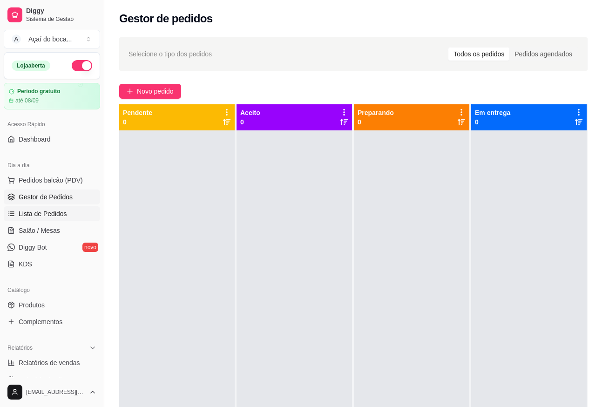
click at [65, 217] on link "Lista de Pedidos" at bounding box center [52, 213] width 96 height 15
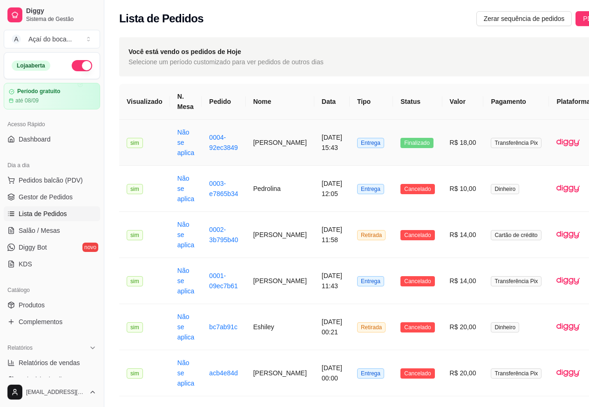
click at [393, 152] on td "Finalizado" at bounding box center [417, 143] width 49 height 46
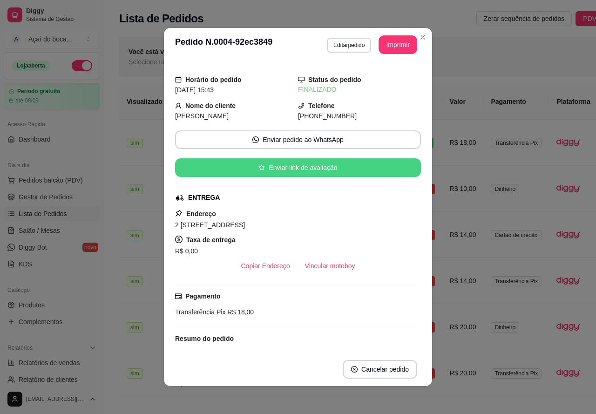
click at [313, 171] on button "Enviar link de avaliação" at bounding box center [298, 167] width 246 height 19
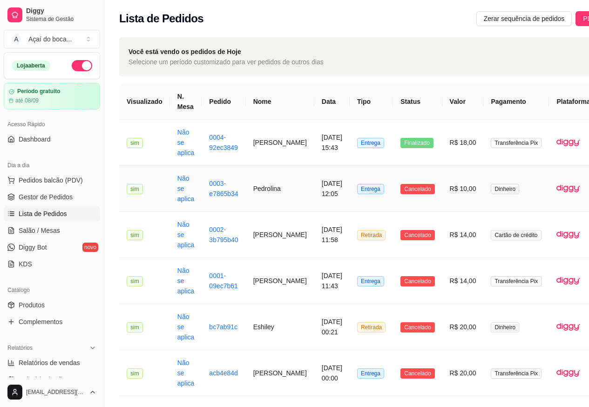
drag, startPoint x: 389, startPoint y: 194, endPoint x: 498, endPoint y: 152, distance: 116.9
click at [498, 152] on td "Transferência Pix" at bounding box center [516, 143] width 66 height 46
drag, startPoint x: 198, startPoint y: 185, endPoint x: 120, endPoint y: 237, distance: 93.6
click at [103, 240] on button "Toggle Sidebar" at bounding box center [103, 203] width 7 height 407
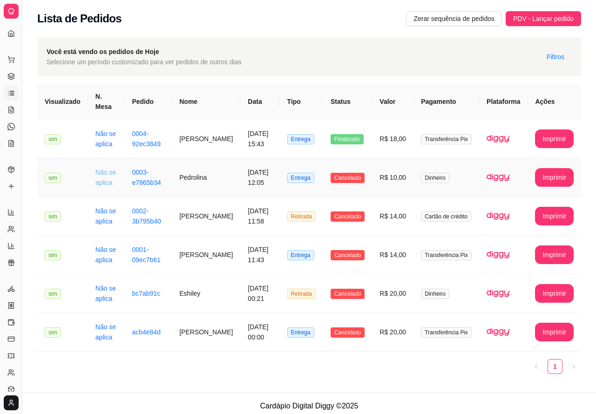
click at [96, 170] on link "Não se aplica" at bounding box center [105, 178] width 20 height 18
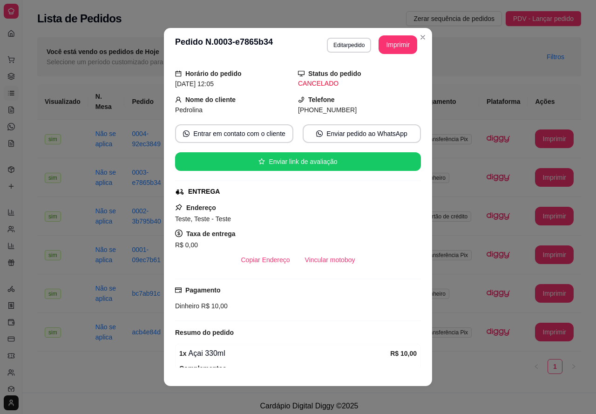
scroll to position [87, 0]
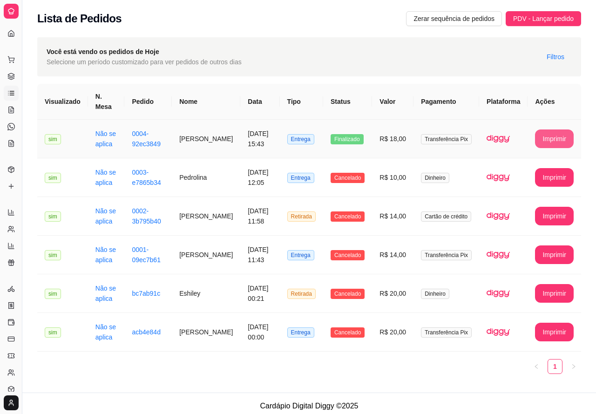
click at [546, 129] on button "Imprimir" at bounding box center [554, 138] width 39 height 19
click at [262, 142] on td "[DATE] 15:43" at bounding box center [259, 139] width 39 height 39
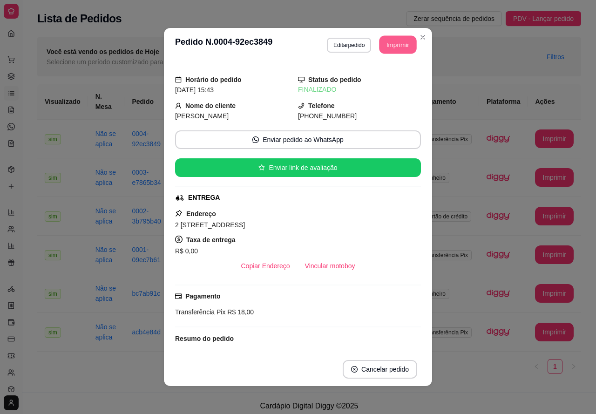
click at [384, 46] on button "Imprimir" at bounding box center [398, 45] width 37 height 18
click at [392, 42] on button "Imprimir" at bounding box center [398, 44] width 39 height 19
click at [403, 48] on button "Imprimir" at bounding box center [398, 44] width 39 height 19
click at [389, 53] on button "Imprimir" at bounding box center [398, 44] width 39 height 19
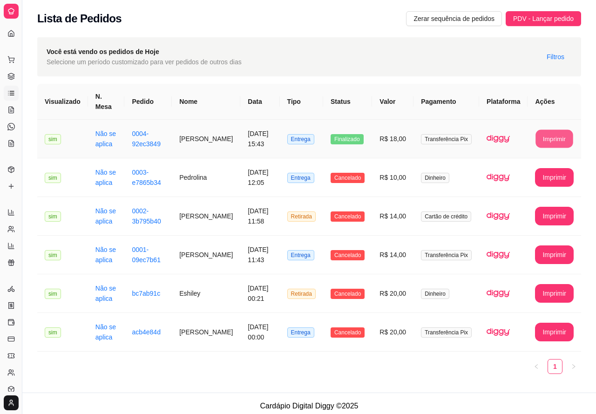
click at [563, 130] on button "Imprimir" at bounding box center [554, 139] width 37 height 18
click at [540, 129] on button "Imprimir" at bounding box center [554, 138] width 39 height 19
click at [563, 129] on button "Imprimir" at bounding box center [554, 138] width 39 height 19
click at [553, 133] on button "Imprimir" at bounding box center [554, 138] width 39 height 19
click at [549, 169] on button "Imprimir" at bounding box center [554, 178] width 37 height 18
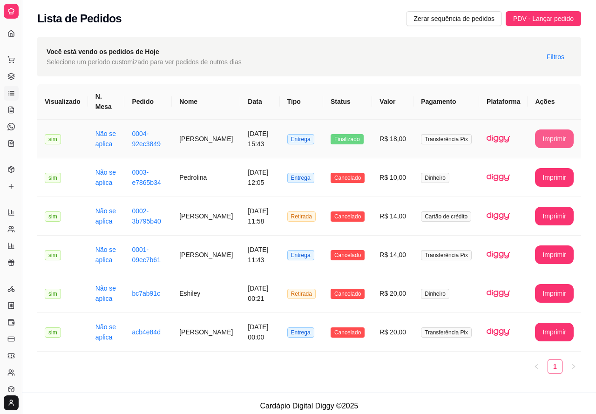
click at [558, 129] on button "Imprimir" at bounding box center [554, 138] width 39 height 19
click at [14, 33] on icon at bounding box center [10, 33] width 7 height 7
click at [13, 33] on icon at bounding box center [10, 33] width 7 height 7
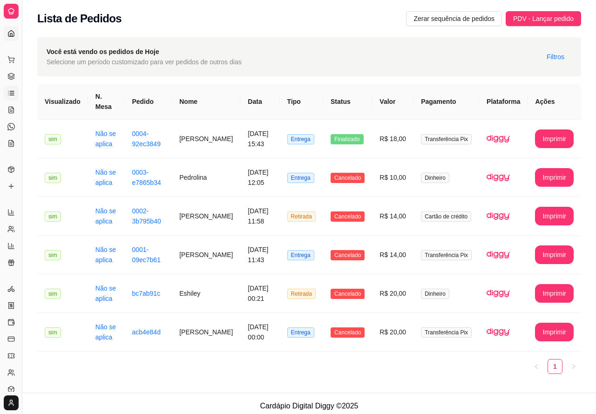
click at [13, 33] on icon at bounding box center [10, 33] width 7 height 7
click at [11, 61] on icon at bounding box center [10, 59] width 7 height 7
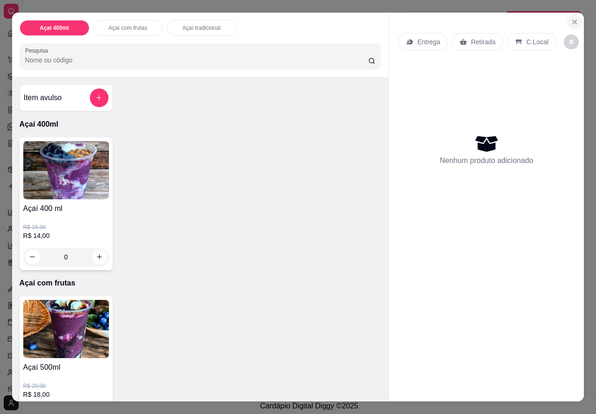
click at [577, 16] on button "Close" at bounding box center [574, 21] width 15 height 15
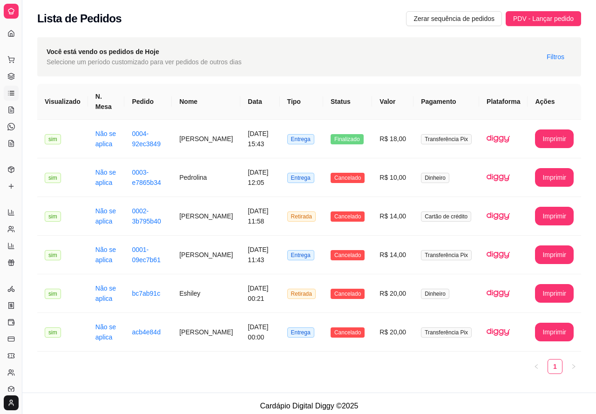
click at [8, 37] on div "Dia a dia" at bounding box center [11, 44] width 14 height 15
click at [10, 32] on icon at bounding box center [10, 33] width 7 height 7
click at [12, 32] on icon at bounding box center [10, 33] width 7 height 7
click at [9, 15] on div at bounding box center [11, 11] width 15 height 15
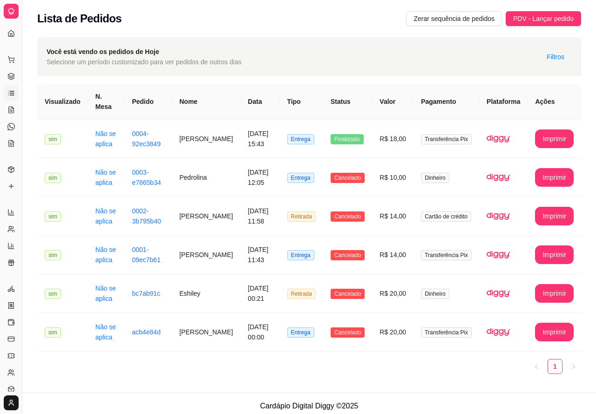
click at [11, 37] on div "Dia a dia" at bounding box center [11, 44] width 14 height 15
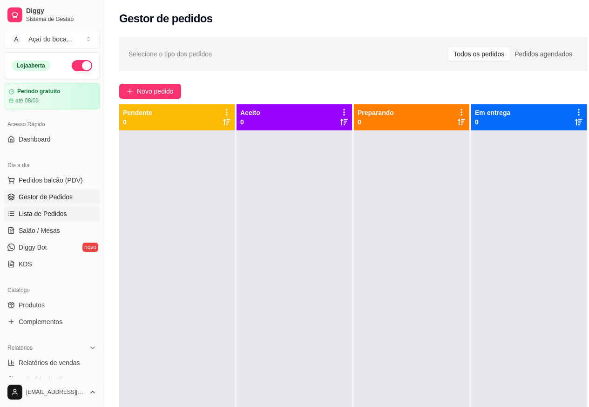
click at [55, 217] on span "Lista de Pedidos" at bounding box center [43, 213] width 48 height 9
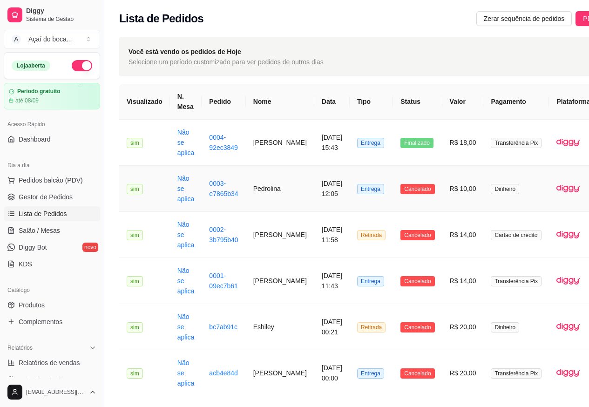
drag, startPoint x: 141, startPoint y: 188, endPoint x: 332, endPoint y: 196, distance: 191.6
drag, startPoint x: 332, startPoint y: 196, endPoint x: 551, endPoint y: 226, distance: 220.9
click at [556, 226] on img at bounding box center [567, 234] width 23 height 23
click at [52, 182] on span "Pedidos balcão (PDV)" at bounding box center [51, 180] width 64 height 9
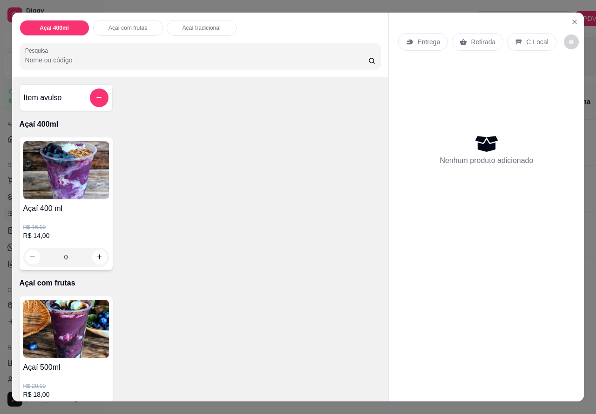
click at [65, 214] on div "R$ 16,00 R$ 14,00 0" at bounding box center [66, 240] width 86 height 52
click at [96, 251] on div "0" at bounding box center [66, 257] width 86 height 19
click at [100, 253] on div "0" at bounding box center [66, 257] width 86 height 19
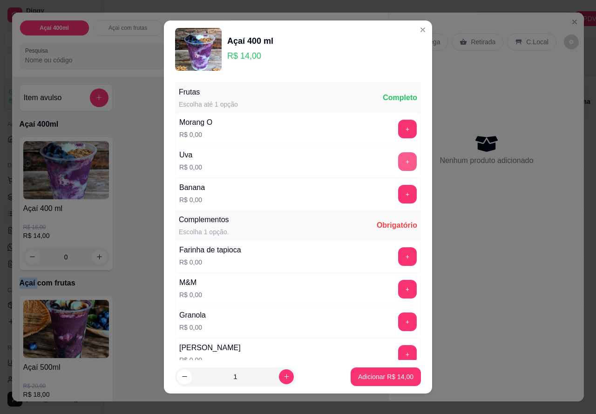
click at [398, 165] on button "+" at bounding box center [407, 161] width 19 height 19
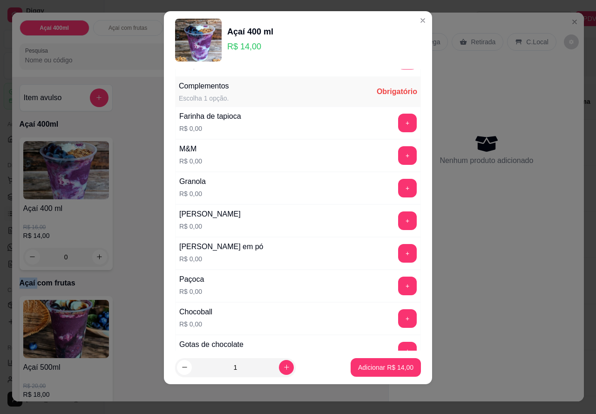
scroll to position [132, 0]
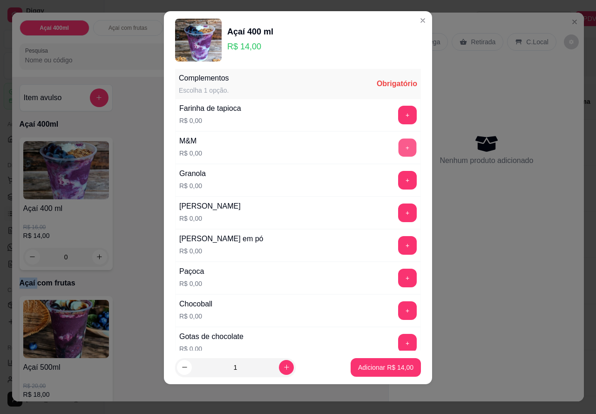
click at [399, 152] on button "+" at bounding box center [408, 148] width 18 height 18
click at [398, 184] on button "+" at bounding box center [407, 180] width 19 height 19
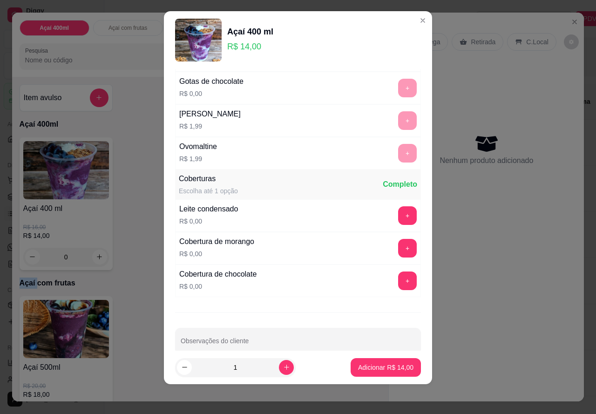
scroll to position [404, 0]
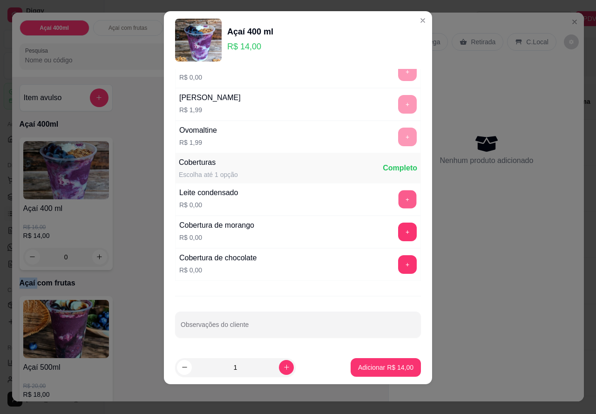
click at [399, 198] on button "+" at bounding box center [408, 199] width 18 height 18
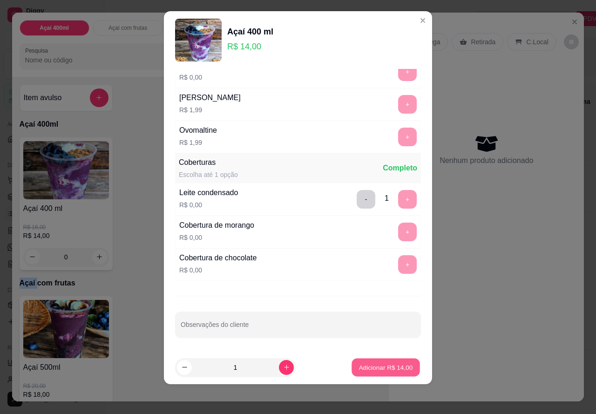
click at [371, 361] on button "Adicionar R$ 14,00" at bounding box center [386, 367] width 68 height 18
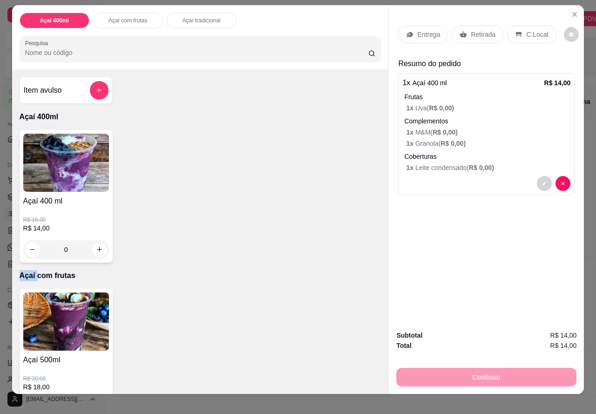
scroll to position [0, 0]
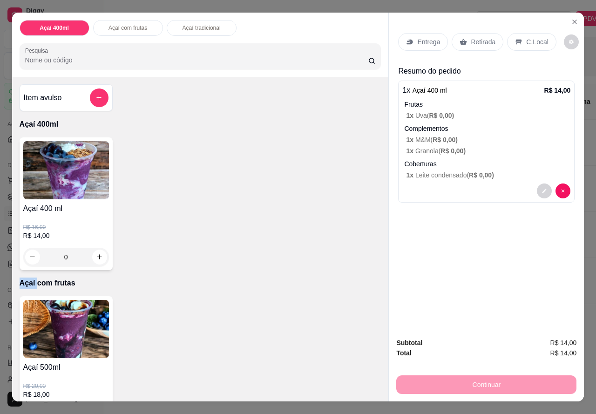
click at [527, 38] on p "C.Local" at bounding box center [537, 41] width 22 height 9
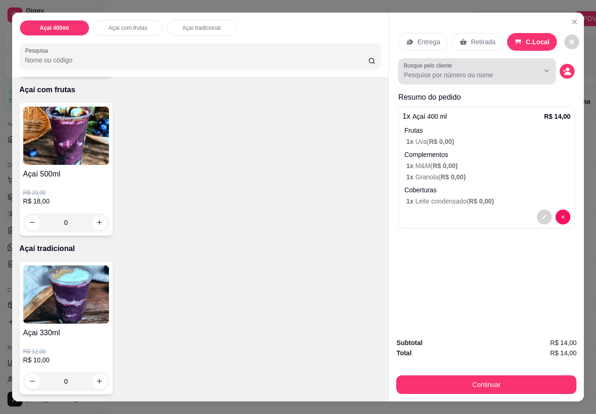
click at [512, 74] on input "Busque pelo cliente" at bounding box center [464, 74] width 121 height 9
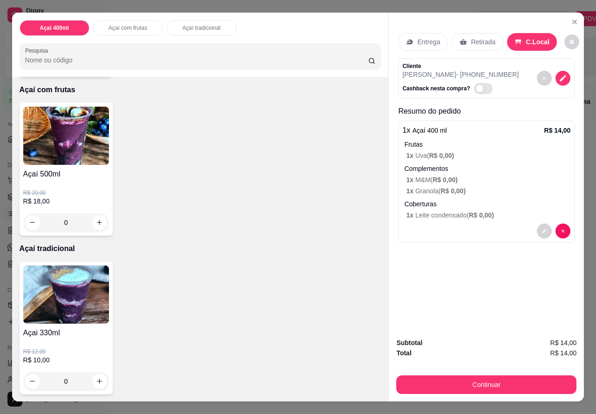
click at [483, 33] on div "Retirada" at bounding box center [478, 42] width 52 height 18
click at [527, 40] on p "C.Local" at bounding box center [538, 41] width 22 height 9
click at [529, 41] on p "C.Local" at bounding box center [538, 41] width 24 height 9
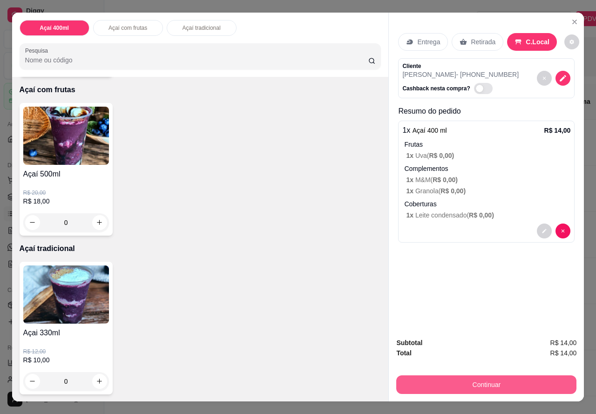
click at [514, 382] on button "Continuar" at bounding box center [486, 384] width 180 height 19
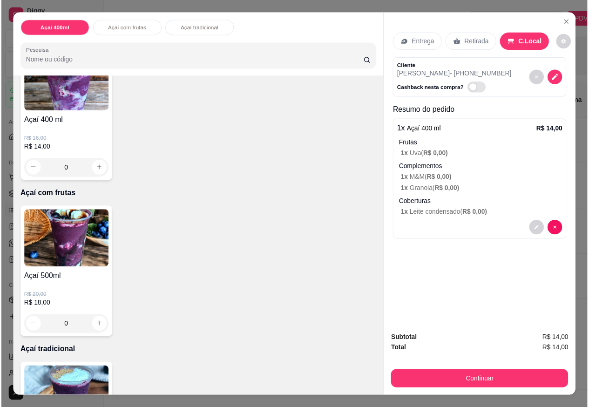
scroll to position [93, 0]
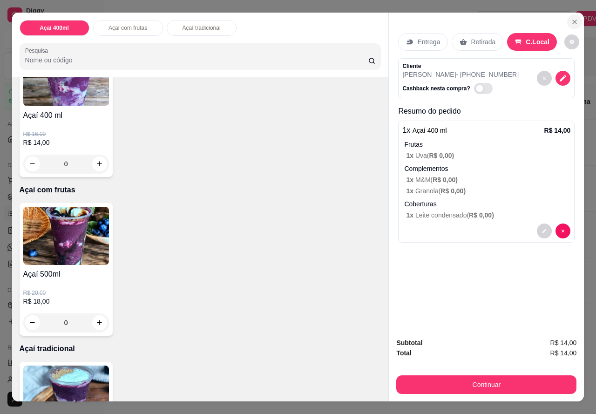
click at [574, 18] on icon "Close" at bounding box center [574, 21] width 7 height 7
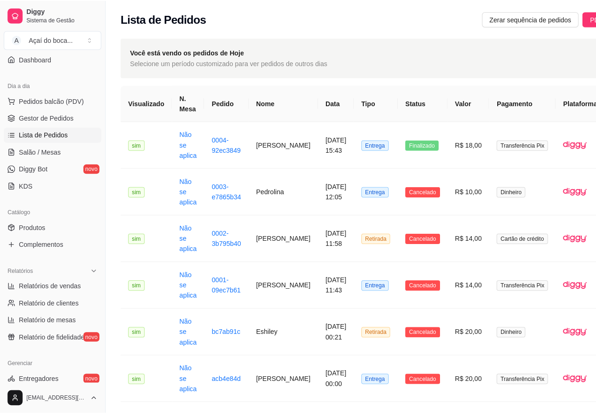
scroll to position [70, 0]
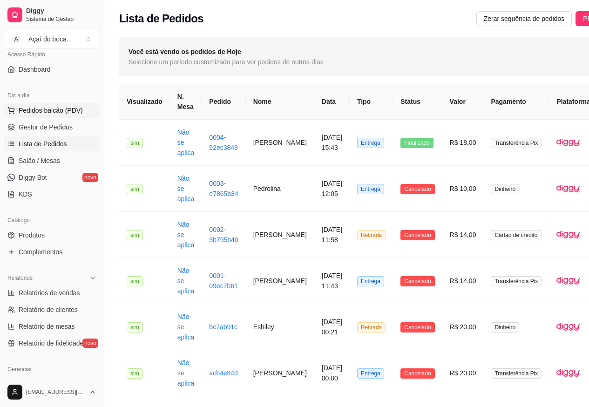
click at [53, 109] on span "Pedidos balcão (PDV)" at bounding box center [51, 110] width 64 height 9
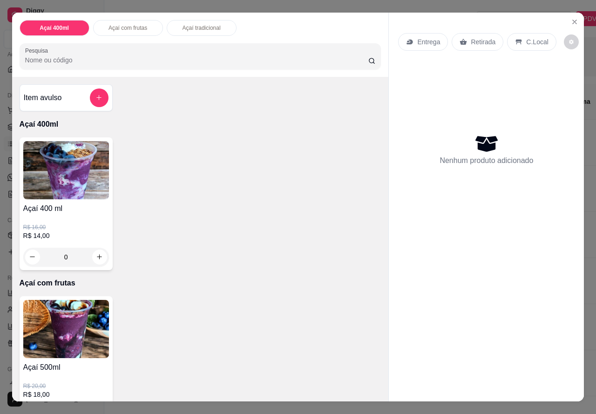
click at [93, 250] on div "0" at bounding box center [66, 257] width 86 height 19
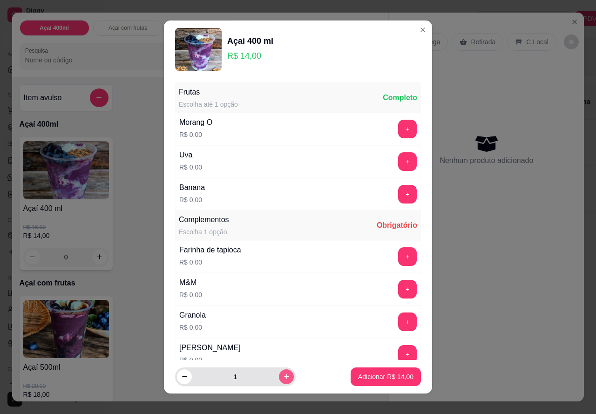
click at [283, 376] on icon "increase-product-quantity" at bounding box center [286, 376] width 7 height 7
click at [185, 375] on button "decrease-product-quantity" at bounding box center [184, 376] width 15 height 15
type input "1"
click at [399, 258] on button "+" at bounding box center [408, 257] width 18 height 18
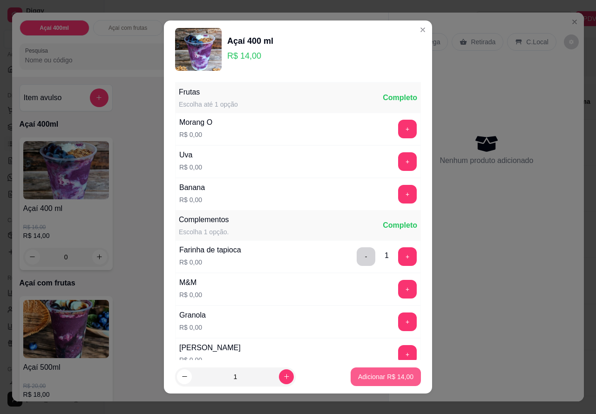
click at [363, 372] on p "Adicionar R$ 14,00" at bounding box center [385, 376] width 55 height 9
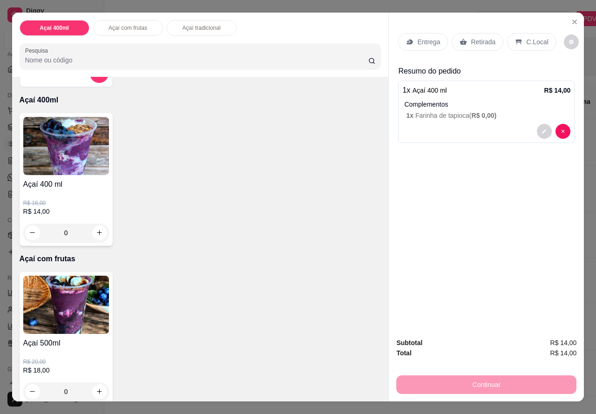
scroll to position [47, 0]
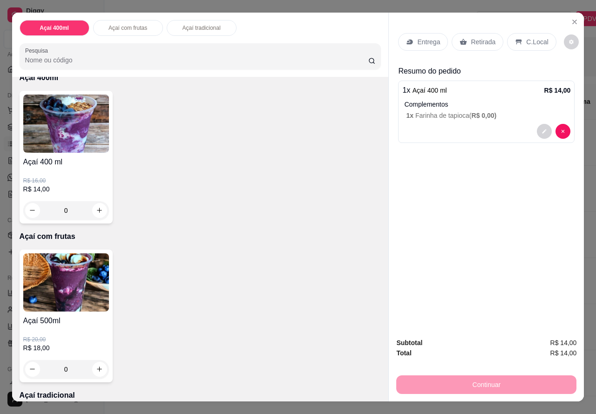
click at [94, 360] on div "0" at bounding box center [66, 369] width 86 height 19
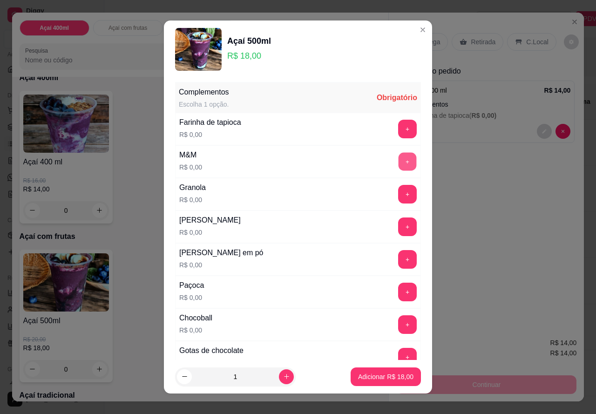
click at [399, 161] on button "+" at bounding box center [408, 162] width 18 height 18
click at [392, 377] on p "Adicionar R$ 18,00" at bounding box center [385, 376] width 55 height 9
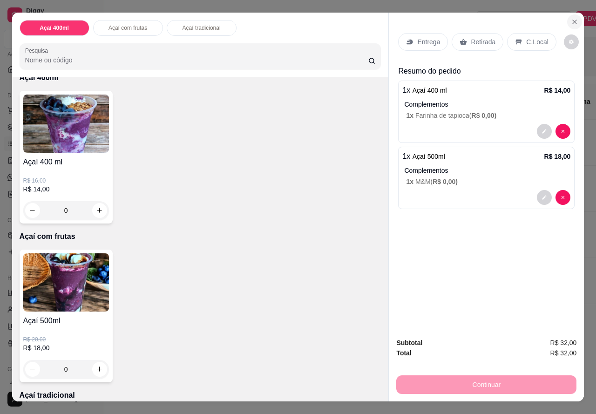
click at [572, 18] on icon "Close" at bounding box center [574, 21] width 7 height 7
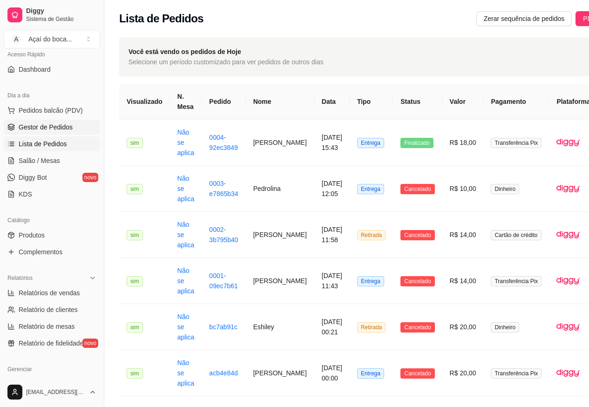
click at [41, 129] on span "Gestor de Pedidos" at bounding box center [46, 126] width 54 height 9
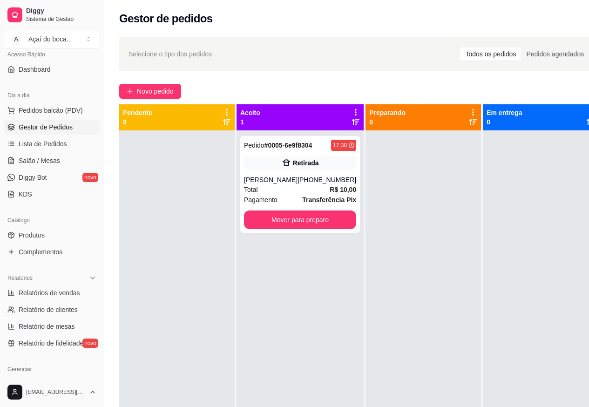
click at [420, 208] on div at bounding box center [423, 333] width 115 height 407
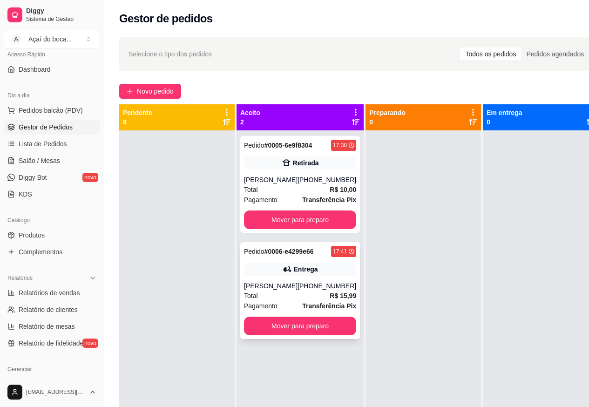
click at [303, 284] on div "(98) 98440-3287" at bounding box center [327, 285] width 59 height 9
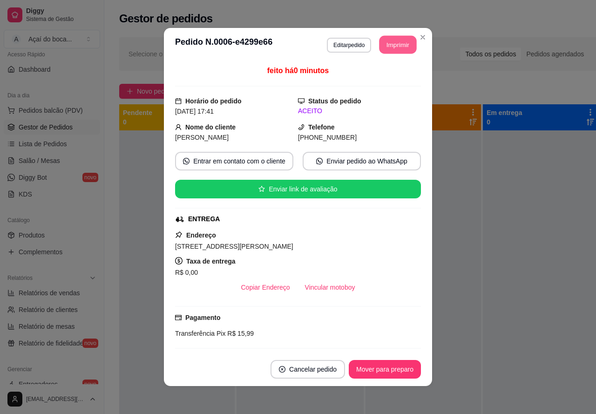
click at [393, 40] on button "Imprimir" at bounding box center [398, 45] width 37 height 18
click at [383, 368] on button "Mover para preparo" at bounding box center [385, 369] width 72 height 19
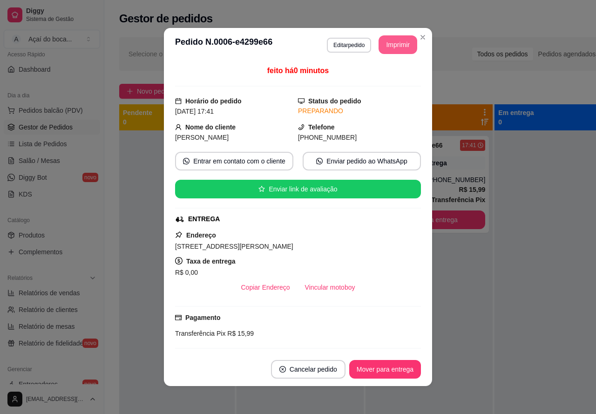
drag, startPoint x: 380, startPoint y: 326, endPoint x: 356, endPoint y: 337, distance: 25.9
click at [356, 337] on div "Transferência Pix R$ 15,99" at bounding box center [298, 333] width 246 height 10
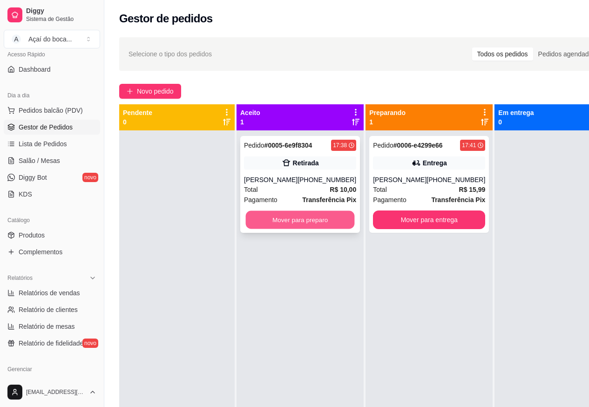
click at [313, 215] on button "Mover para preparo" at bounding box center [300, 220] width 109 height 18
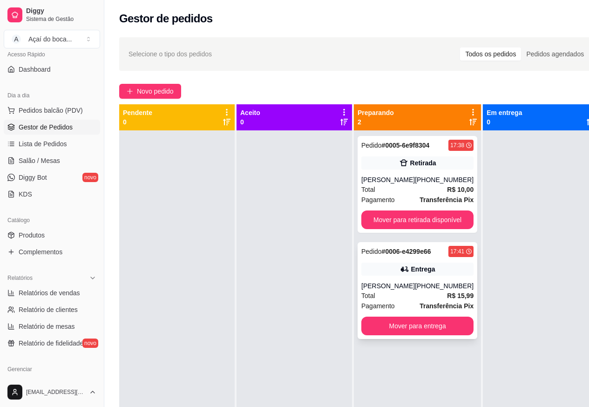
click at [415, 285] on div "Paula" at bounding box center [388, 285] width 54 height 9
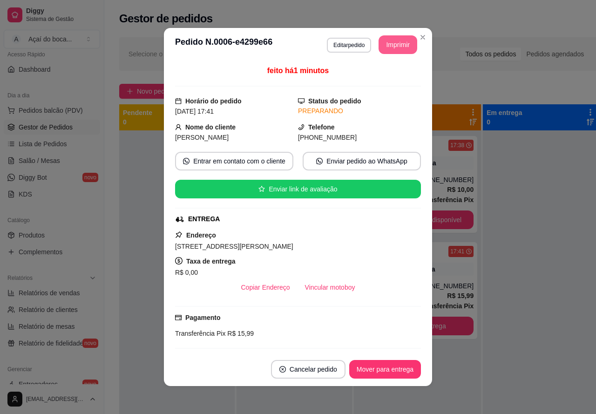
click at [389, 48] on button "Imprimir" at bounding box center [398, 44] width 39 height 19
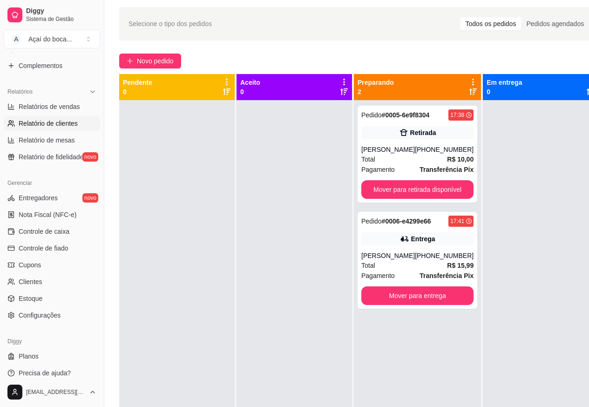
scroll to position [47, 0]
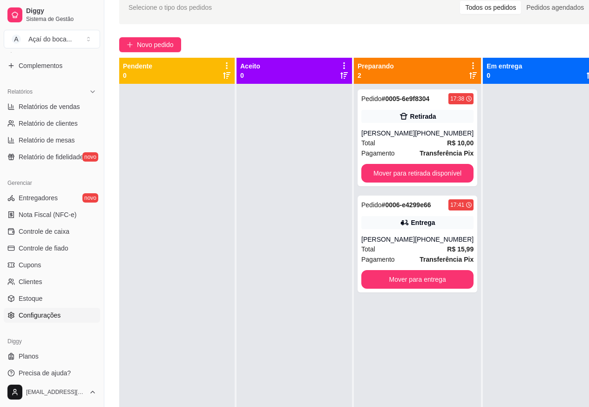
click at [41, 309] on link "Configurações" at bounding box center [52, 315] width 96 height 15
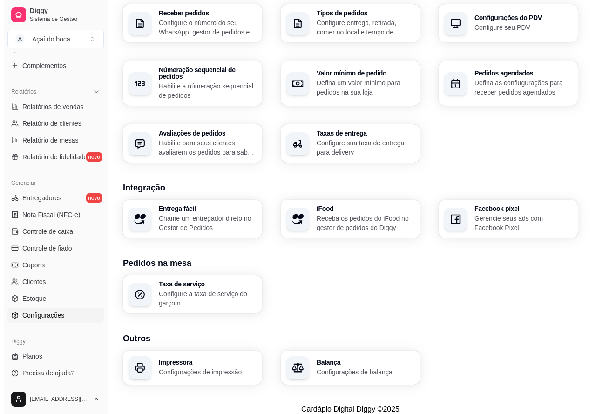
scroll to position [243, 0]
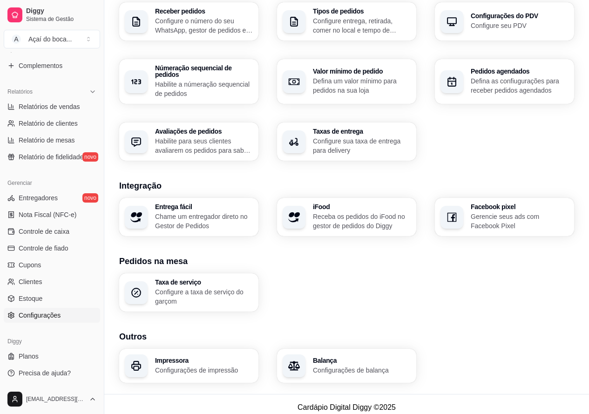
click at [202, 366] on p "Configurações de impressão" at bounding box center [204, 370] width 98 height 9
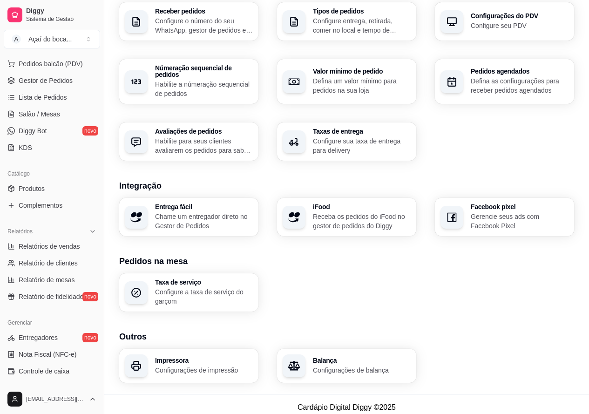
scroll to position [70, 0]
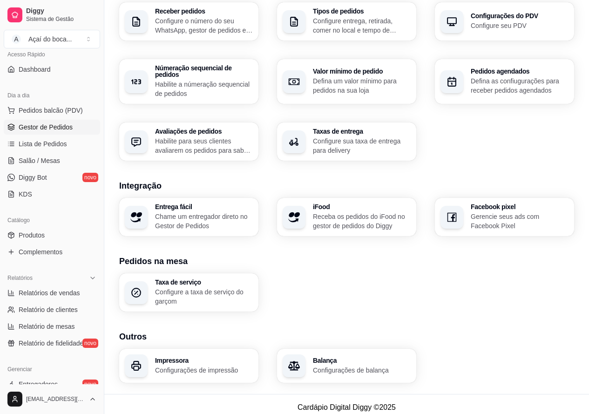
click at [53, 123] on span "Gestor de Pedidos" at bounding box center [46, 126] width 54 height 9
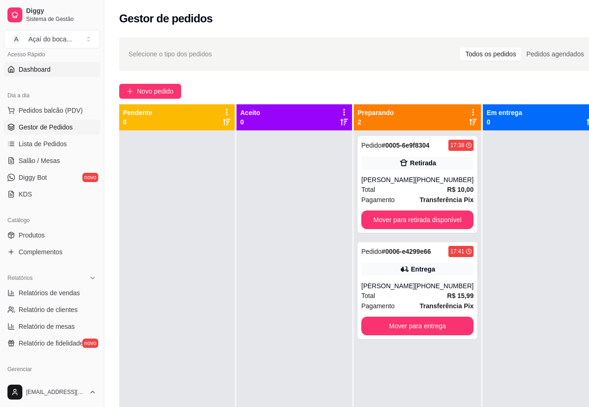
click at [41, 70] on span "Dashboard" at bounding box center [35, 69] width 32 height 9
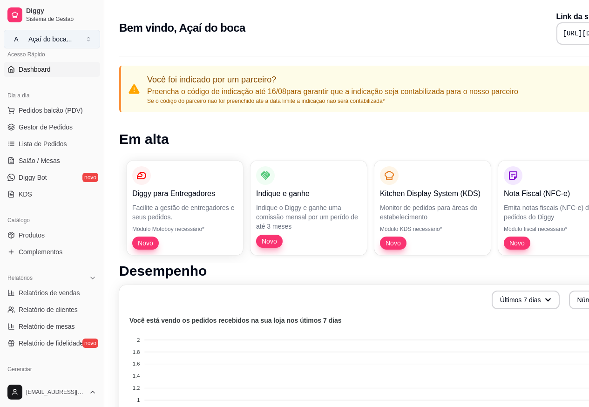
click at [85, 42] on button "A Açaí do boca ..." at bounding box center [52, 39] width 96 height 19
click at [58, 17] on span "Sistema de Gestão" at bounding box center [61, 18] width 70 height 7
click at [41, 129] on span "Gestor de Pedidos" at bounding box center [46, 126] width 54 height 9
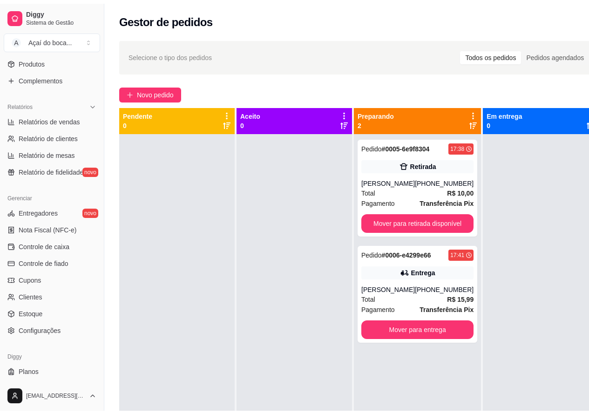
scroll to position [256, 0]
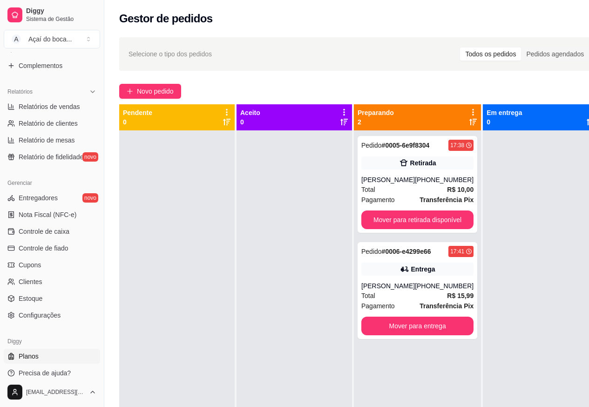
click at [59, 361] on link "Planos" at bounding box center [52, 356] width 96 height 15
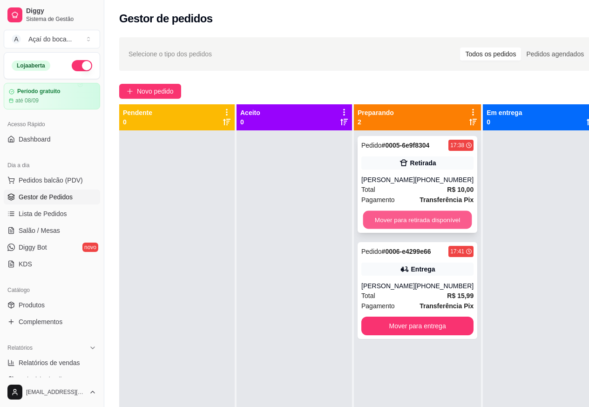
click at [393, 223] on button "Mover para retirada disponível" at bounding box center [417, 220] width 109 height 18
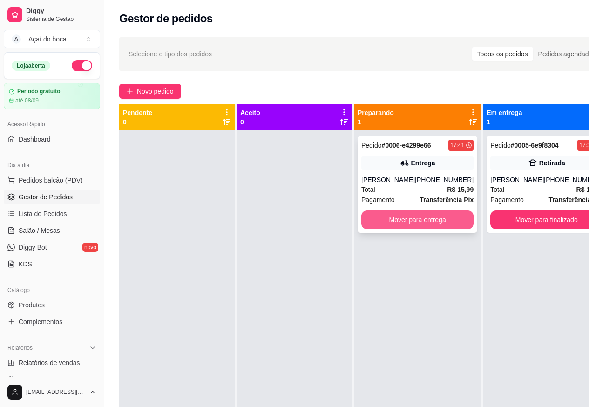
click at [427, 220] on button "Mover para entrega" at bounding box center [417, 219] width 112 height 19
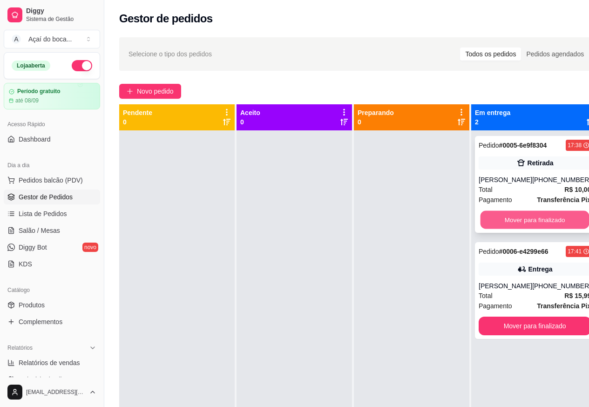
click at [543, 217] on button "Mover para finalizado" at bounding box center [535, 220] width 109 height 18
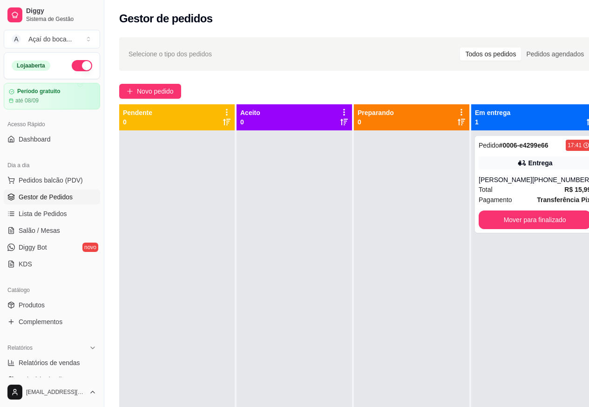
click at [502, 51] on div "Todos os pedidos" at bounding box center [490, 53] width 61 height 13
click at [460, 47] on input "Todos os pedidos" at bounding box center [460, 47] width 0 height 0
click at [532, 54] on div "Pedidos agendados" at bounding box center [555, 53] width 68 height 13
click at [521, 47] on input "Pedidos agendados" at bounding box center [521, 47] width 0 height 0
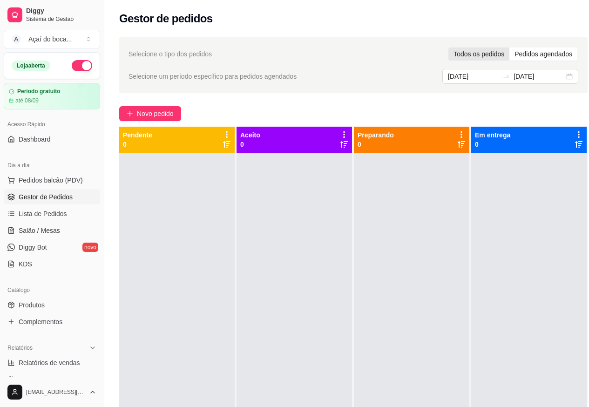
click at [489, 51] on div "Todos os pedidos" at bounding box center [478, 53] width 61 height 13
click at [448, 47] on input "Todos os pedidos" at bounding box center [448, 47] width 0 height 0
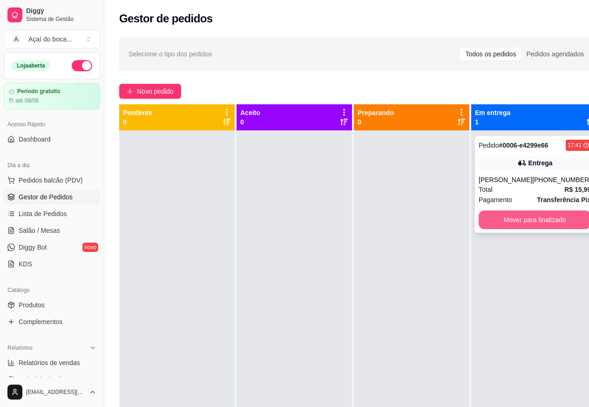
click at [542, 221] on button "Mover para finalizado" at bounding box center [535, 219] width 112 height 19
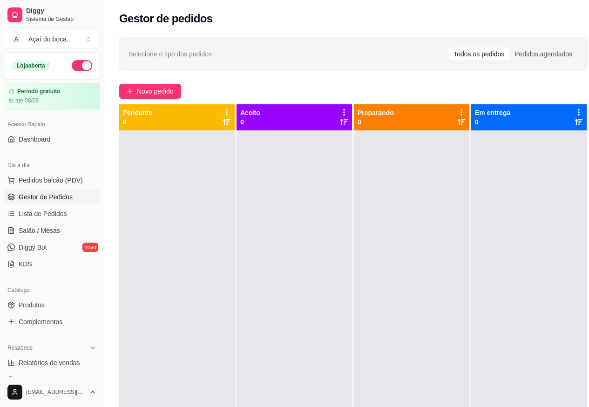
click at [306, 120] on div "Aceito 0" at bounding box center [294, 117] width 108 height 19
click at [570, 60] on div "Pedidos agendados" at bounding box center [543, 53] width 68 height 13
click at [509, 47] on input "Pedidos agendados" at bounding box center [509, 47] width 0 height 0
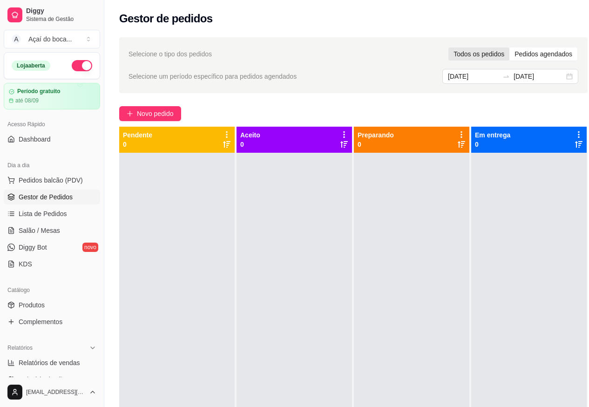
click at [500, 51] on div "Todos os pedidos" at bounding box center [478, 53] width 61 height 13
click at [448, 47] on input "Todos os pedidos" at bounding box center [448, 47] width 0 height 0
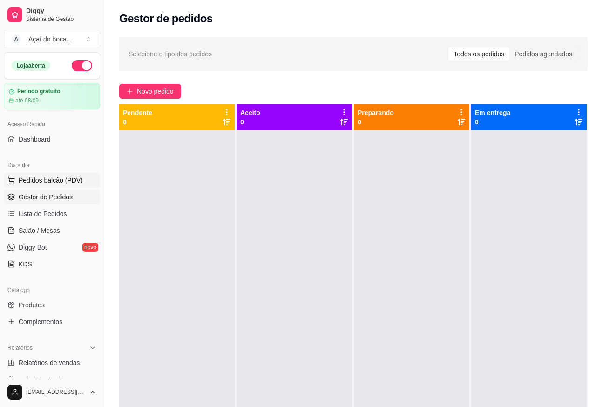
click at [58, 182] on span "Pedidos balcão (PDV)" at bounding box center [51, 180] width 64 height 9
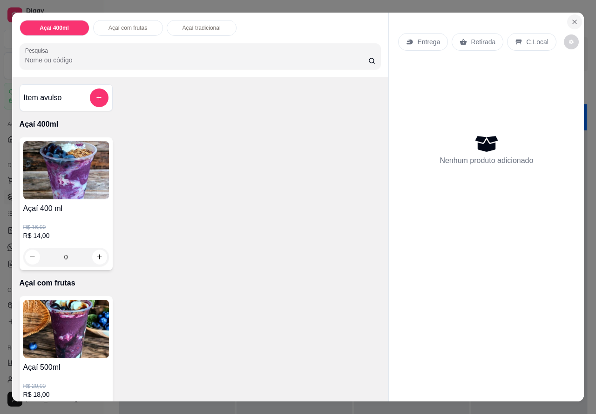
click at [571, 18] on icon "Close" at bounding box center [574, 21] width 7 height 7
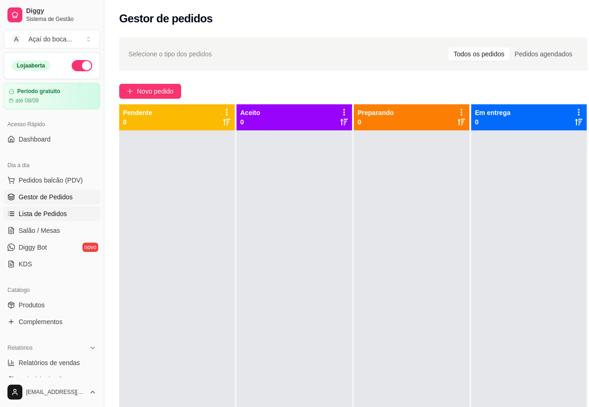
click at [73, 214] on link "Lista de Pedidos" at bounding box center [52, 213] width 96 height 15
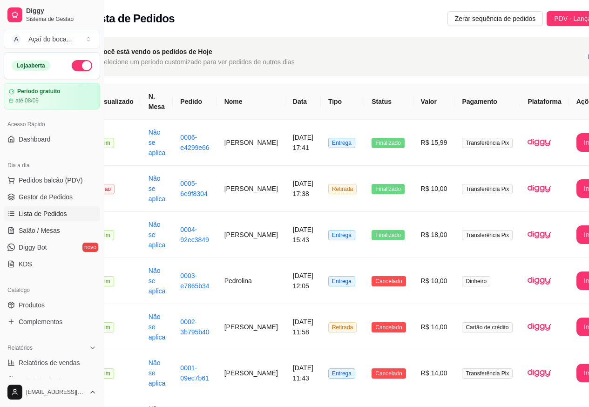
scroll to position [0, 41]
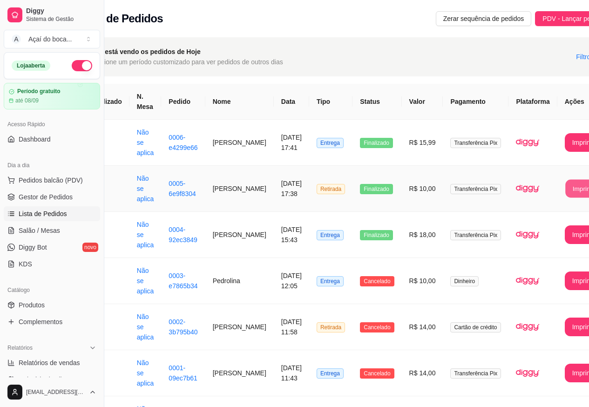
click at [565, 192] on button "Imprimir" at bounding box center [583, 189] width 37 height 18
click at [53, 229] on span "Salão / Mesas" at bounding box center [39, 230] width 41 height 9
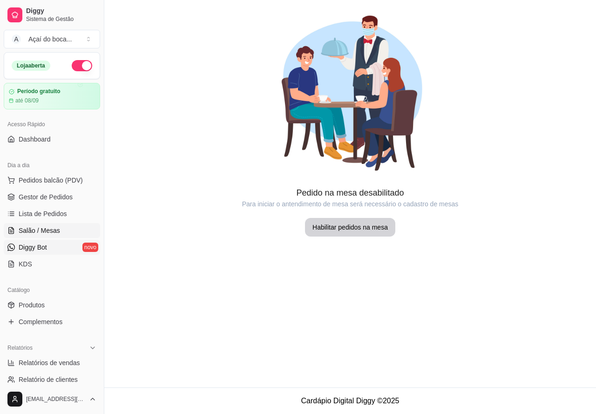
click at [61, 243] on link "Diggy Bot novo" at bounding box center [52, 247] width 96 height 15
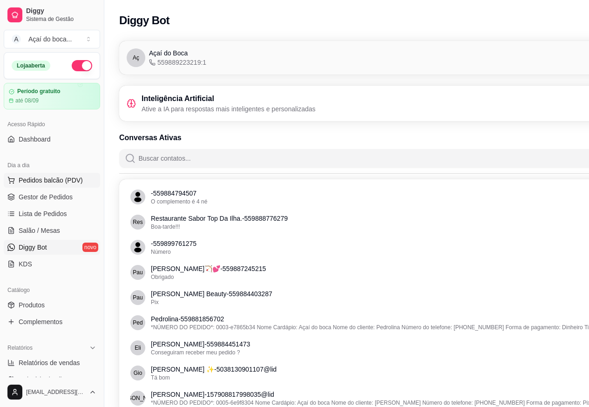
click at [48, 177] on span "Pedidos balcão (PDV)" at bounding box center [51, 180] width 64 height 9
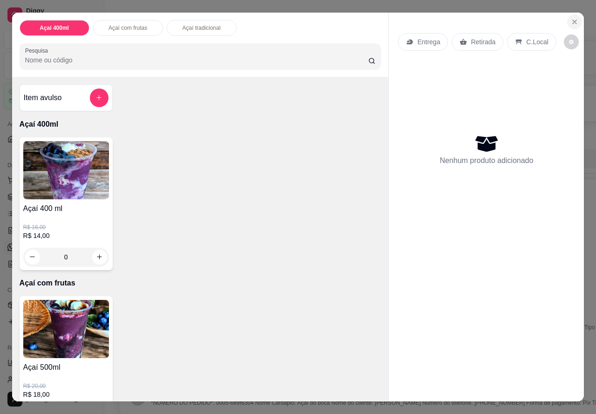
click at [574, 18] on icon "Close" at bounding box center [574, 21] width 7 height 7
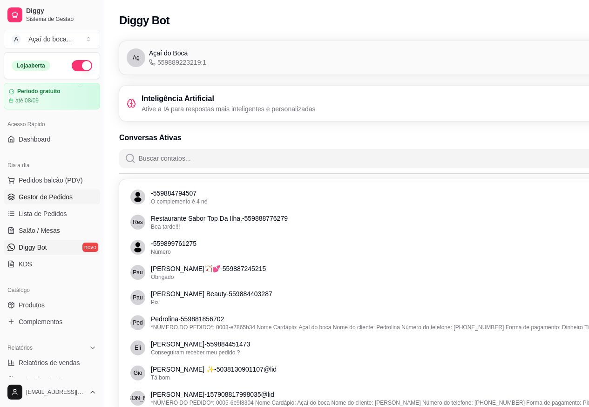
click at [29, 195] on span "Gestor de Pedidos" at bounding box center [46, 196] width 54 height 9
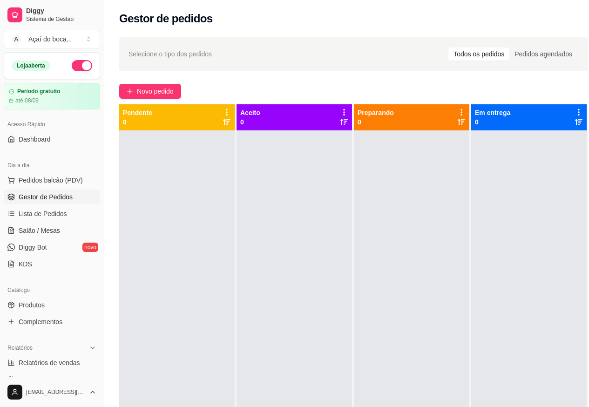
click at [44, 197] on span "Gestor de Pedidos" at bounding box center [46, 196] width 54 height 9
click at [50, 210] on span "Lista de Pedidos" at bounding box center [43, 213] width 48 height 9
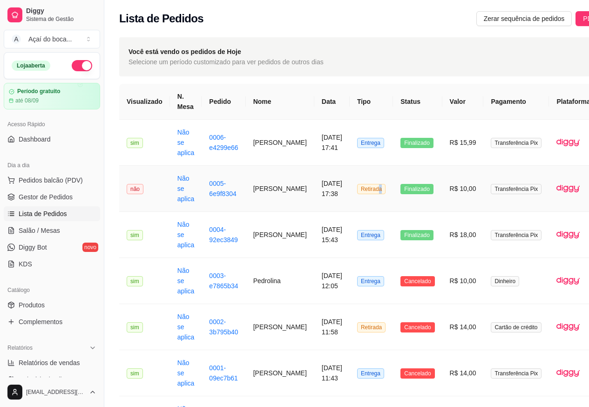
drag, startPoint x: 387, startPoint y: 186, endPoint x: 358, endPoint y: 188, distance: 29.9
click at [358, 188] on tr "**********" at bounding box center [385, 189] width 532 height 46
click at [364, 141] on span "Entrega" at bounding box center [370, 143] width 27 height 10
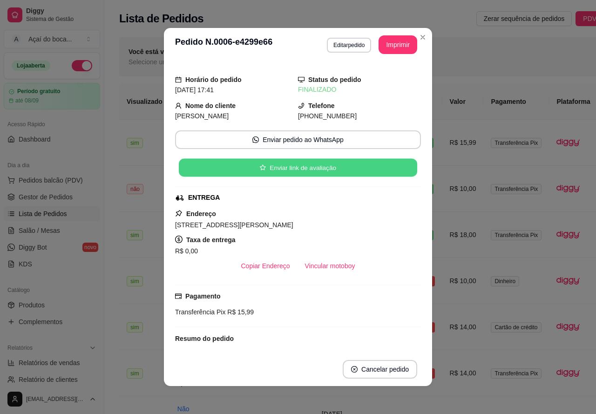
click at [266, 167] on button "Enviar link de avaliação" at bounding box center [298, 168] width 238 height 18
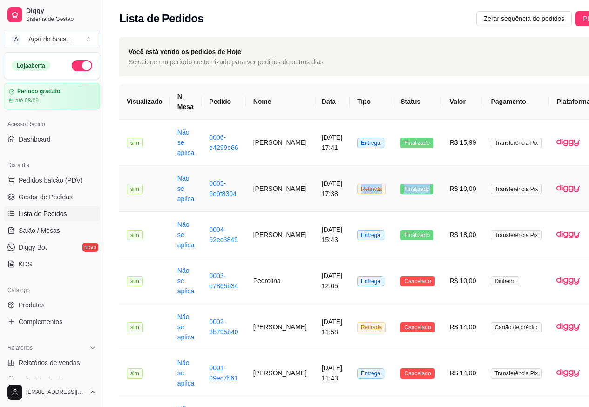
drag, startPoint x: 424, startPoint y: 183, endPoint x: 343, endPoint y: 190, distance: 80.9
click at [343, 190] on tr "**********" at bounding box center [385, 189] width 532 height 46
click at [419, 219] on td "Finalizado" at bounding box center [417, 235] width 49 height 46
click at [442, 182] on td "R$ 10,00" at bounding box center [462, 189] width 41 height 46
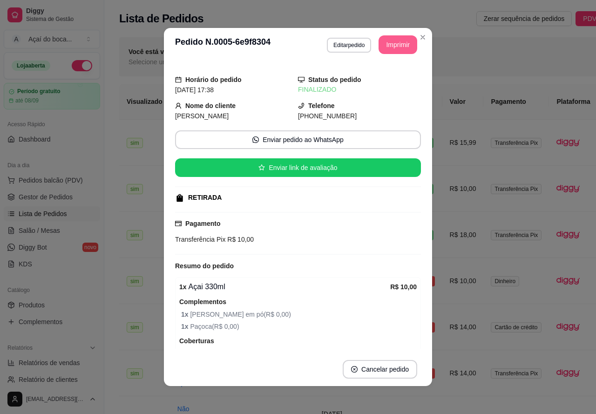
click at [388, 51] on button "Imprimir" at bounding box center [398, 44] width 39 height 19
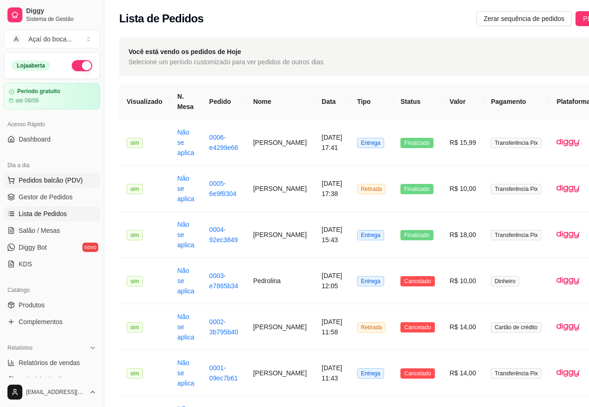
click at [47, 173] on button "Pedidos balcão (PDV)" at bounding box center [52, 180] width 96 height 15
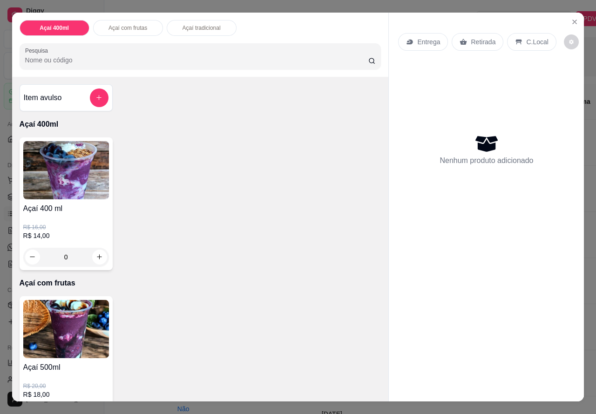
click at [52, 182] on img at bounding box center [66, 170] width 86 height 58
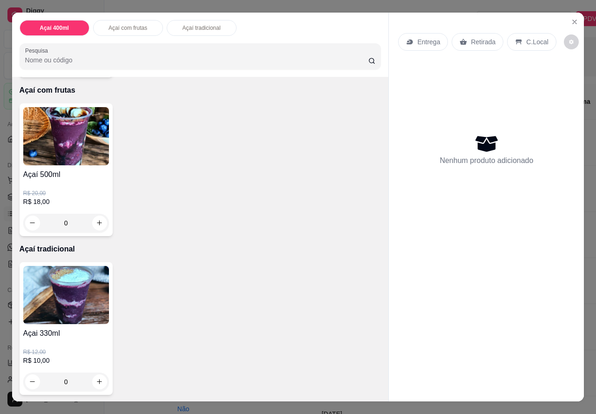
scroll to position [193, 0]
click at [100, 377] on div "0" at bounding box center [66, 381] width 86 height 19
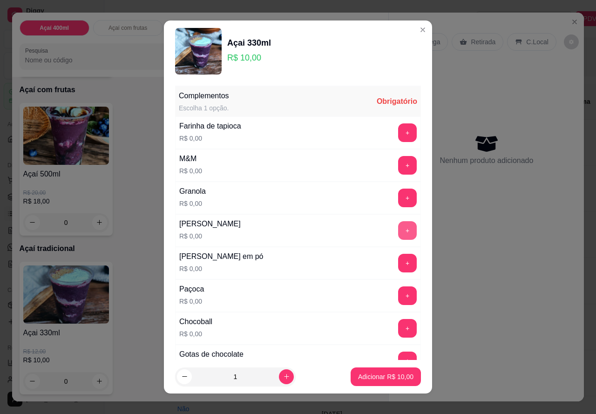
click at [398, 227] on button "+" at bounding box center [407, 230] width 19 height 19
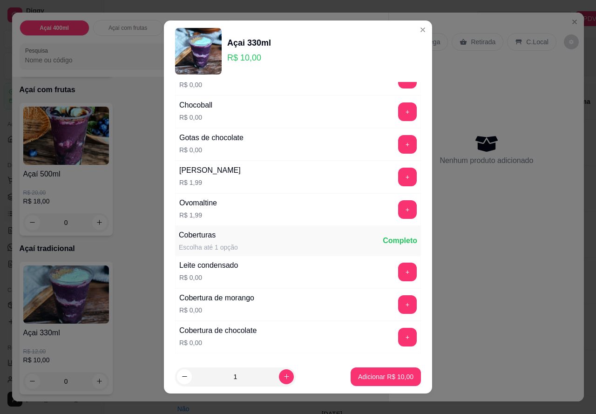
scroll to position [233, 0]
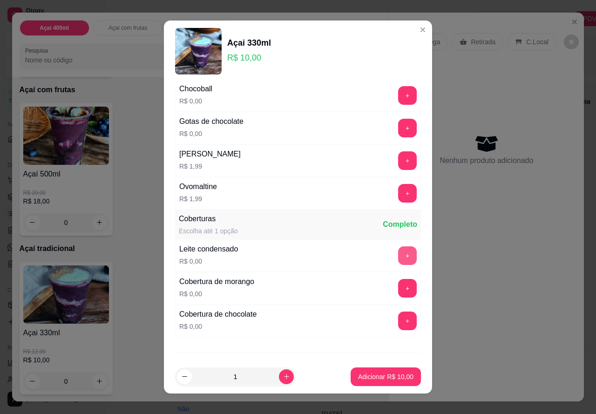
click at [398, 258] on button "+" at bounding box center [407, 255] width 19 height 19
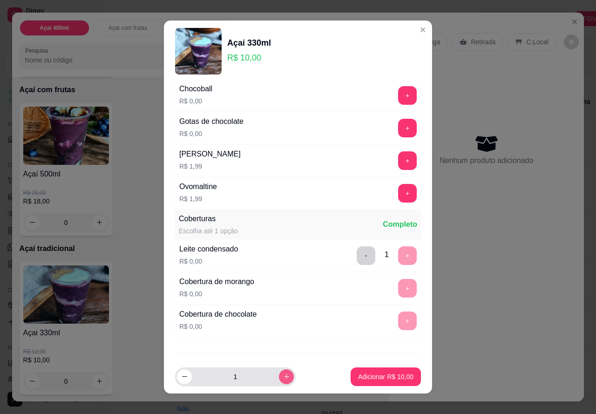
click at [279, 376] on button "increase-product-quantity" at bounding box center [286, 376] width 15 height 15
type input "2"
click at [369, 377] on p "Adicionar R$ 20,00" at bounding box center [385, 376] width 55 height 9
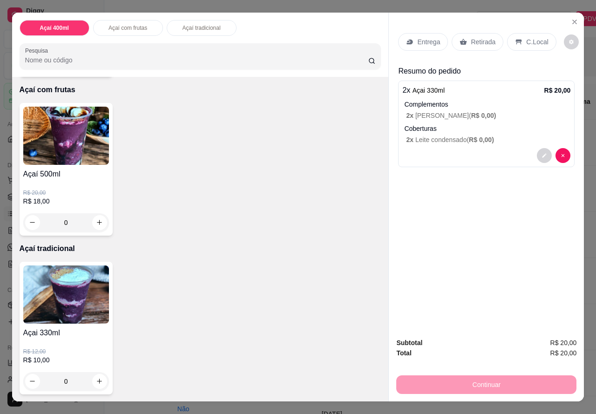
click at [412, 39] on div "Entrega" at bounding box center [423, 42] width 50 height 18
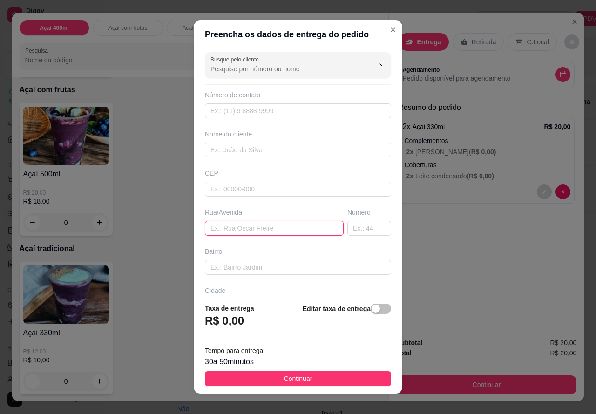
click at [242, 227] on input "text" at bounding box center [274, 228] width 139 height 15
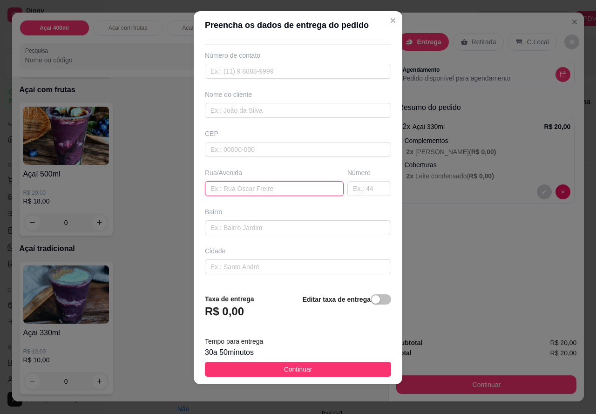
scroll to position [47, 0]
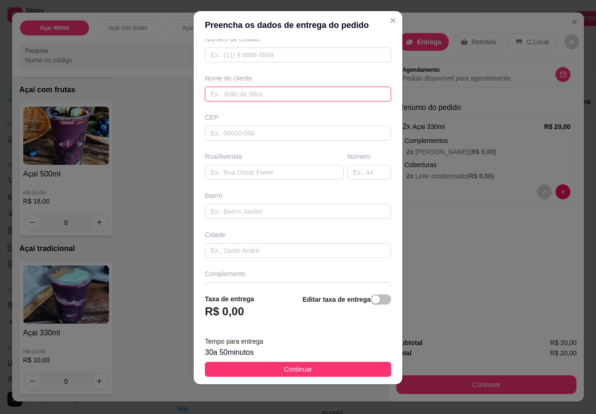
click at [222, 97] on input "text" at bounding box center [298, 94] width 186 height 15
type input "eliza"
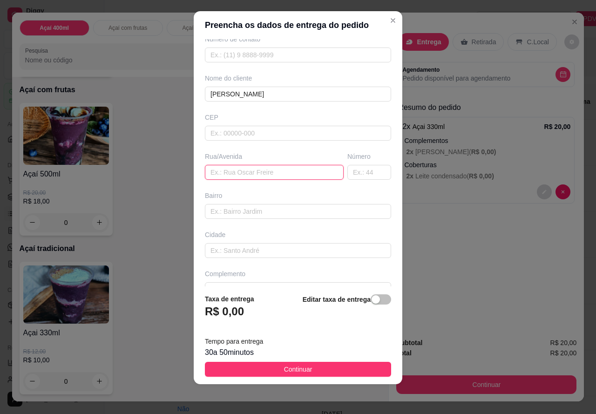
click at [268, 176] on input "text" at bounding box center [274, 172] width 139 height 15
type input "rua reforma agraria"
click at [347, 172] on input "text" at bounding box center [369, 172] width 44 height 15
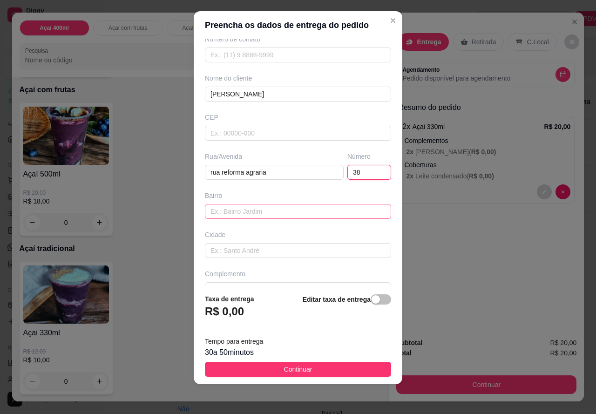
type input "38"
click at [254, 207] on input "text" at bounding box center [298, 211] width 186 height 15
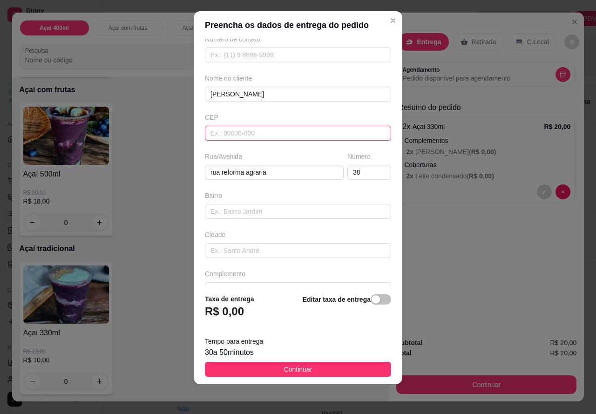
click at [243, 134] on input "text" at bounding box center [298, 133] width 186 height 15
type input "65042860"
type input "Rua Reforma Agrária"
type input "Bom Jesus"
type input "São Luís"
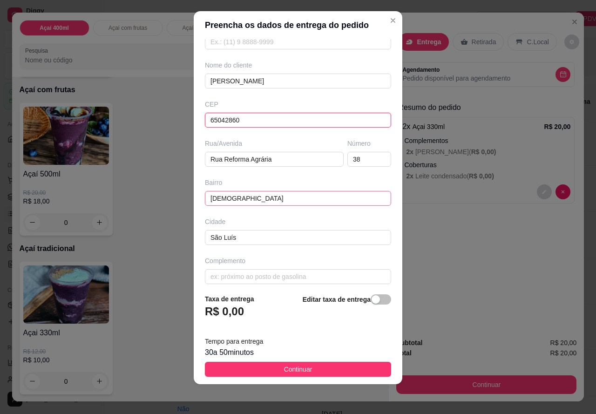
scroll to position [67, 0]
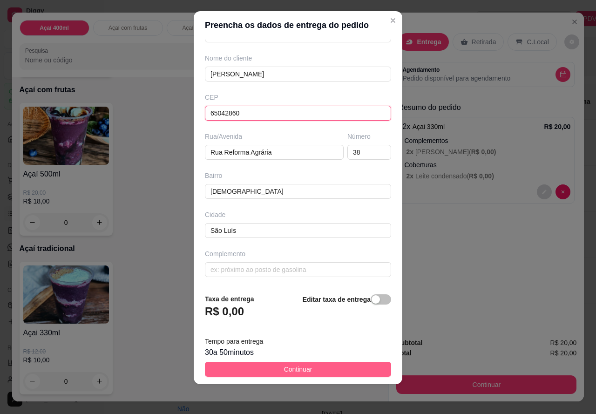
type input "65042860"
click at [326, 369] on button "Continuar" at bounding box center [298, 369] width 186 height 15
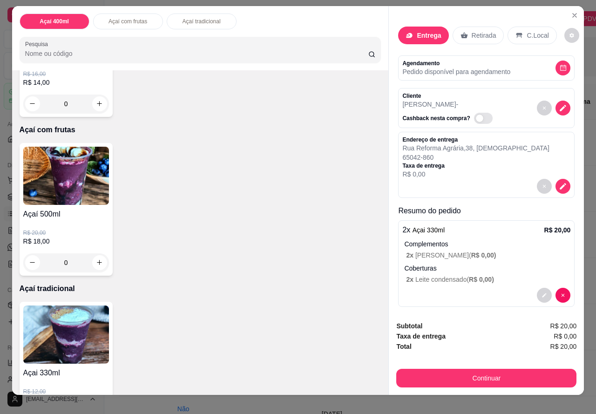
scroll to position [0, 0]
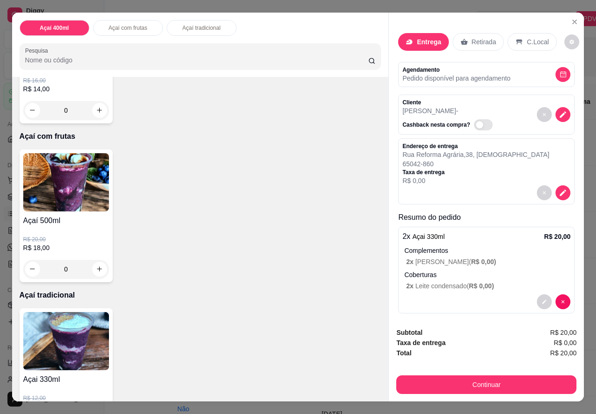
drag, startPoint x: 477, startPoint y: 325, endPoint x: 507, endPoint y: 332, distance: 30.7
click at [516, 342] on div "Taxa de entrega R$ 0,00" at bounding box center [486, 343] width 180 height 10
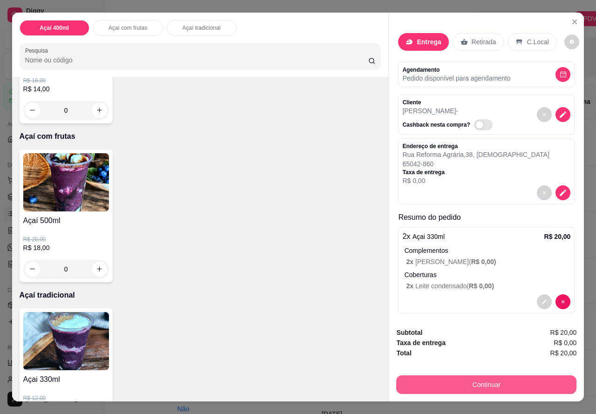
click at [465, 384] on button "Continuar" at bounding box center [486, 384] width 180 height 19
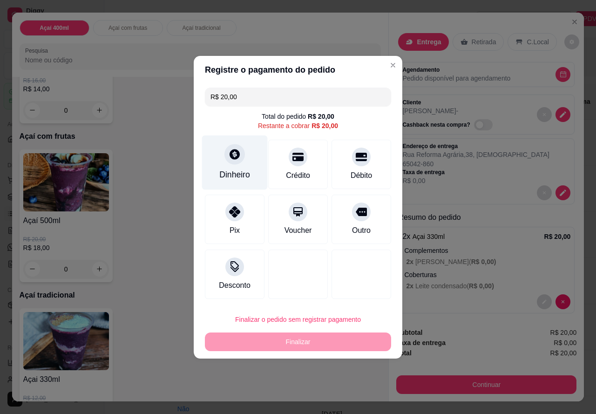
click at [230, 175] on div "Dinheiro" at bounding box center [234, 175] width 31 height 12
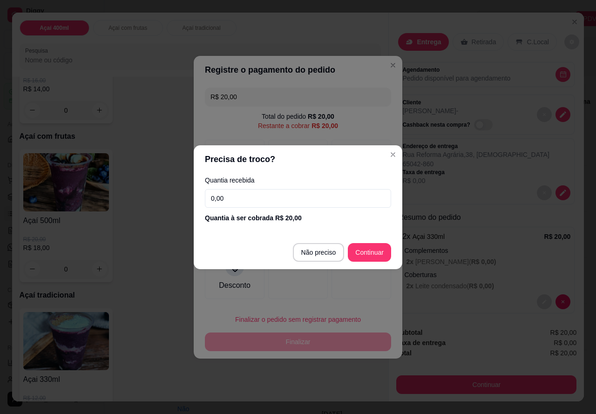
click at [258, 198] on input "0,00" at bounding box center [298, 198] width 186 height 19
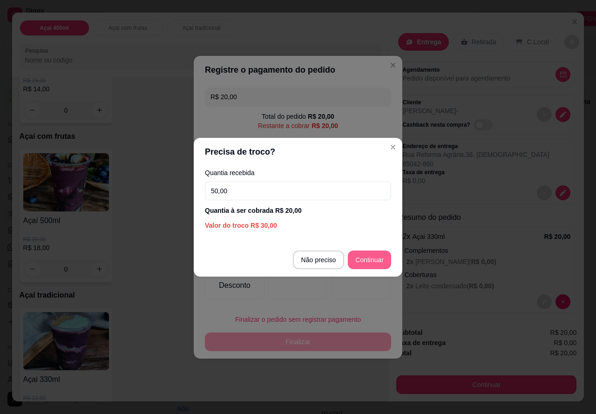
type input "50,00"
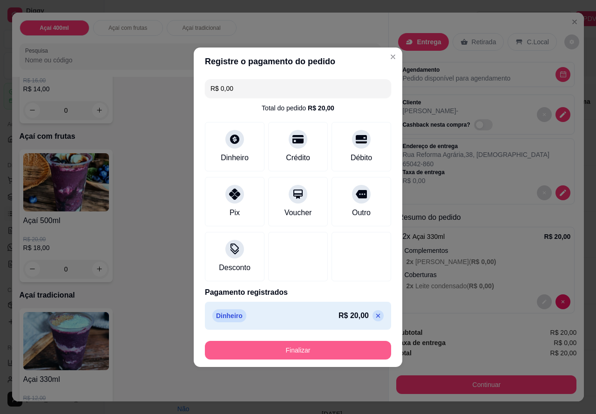
click at [325, 348] on button "Finalizar" at bounding box center [298, 350] width 186 height 19
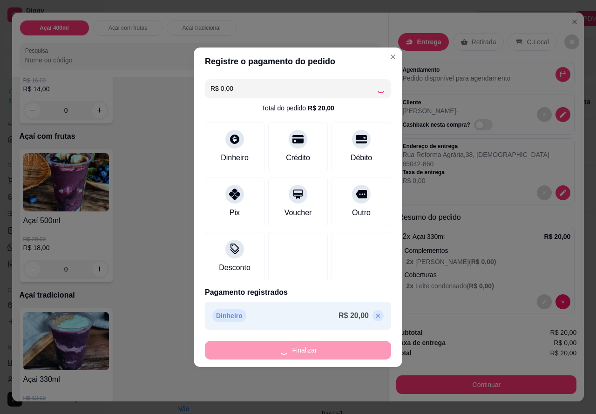
type input "-R$ 20,00"
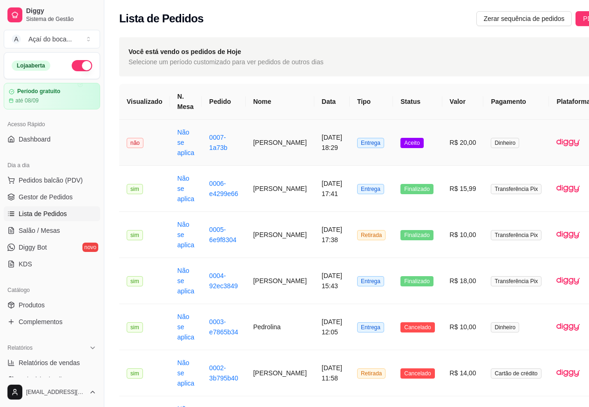
click at [321, 147] on td "10/08/2025 às 18:29" at bounding box center [331, 143] width 35 height 46
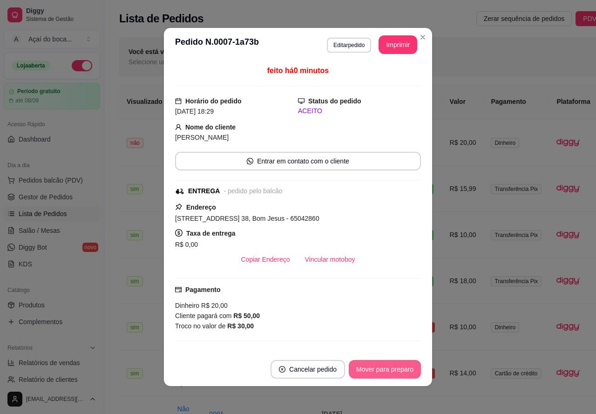
click at [388, 373] on button "Mover para preparo" at bounding box center [385, 369] width 72 height 19
click at [355, 42] on button "Editar pedido" at bounding box center [349, 45] width 44 height 15
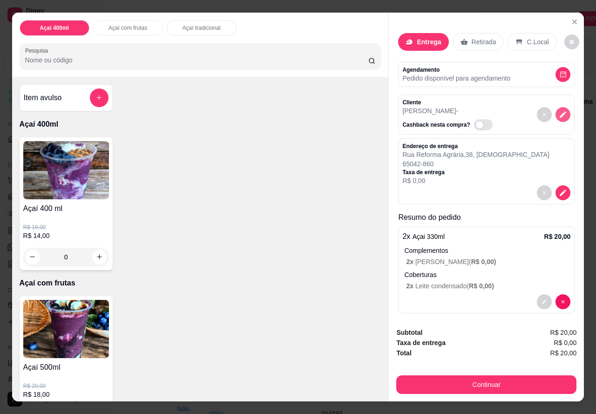
click at [559, 111] on icon "decrease-product-quantity" at bounding box center [563, 114] width 8 height 8
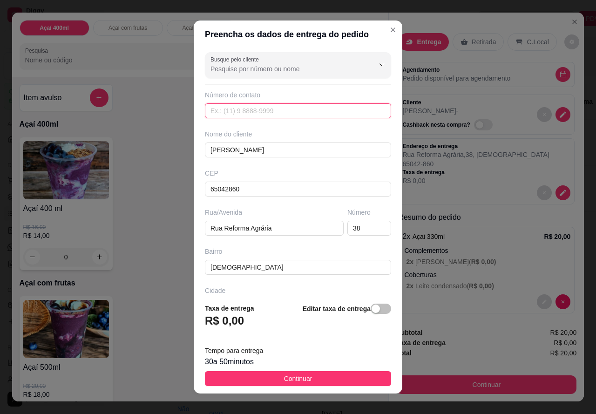
click at [278, 110] on input "text" at bounding box center [298, 110] width 186 height 15
type input "3"
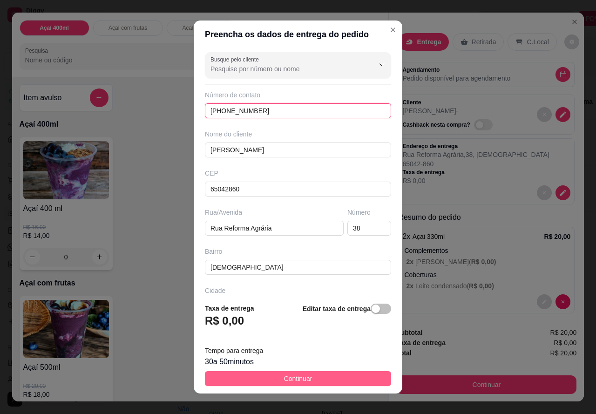
type input "(98) 98445-1473"
click at [301, 375] on span "Continuar" at bounding box center [298, 378] width 28 height 10
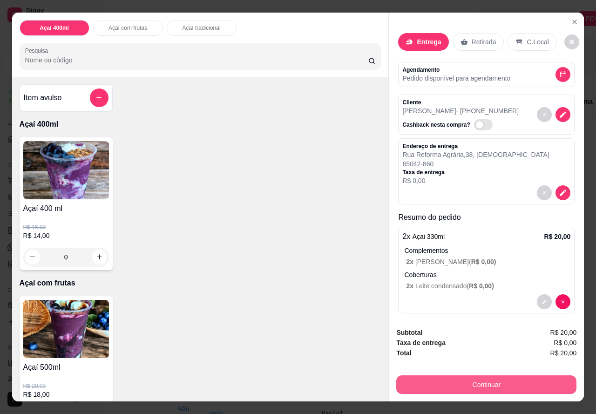
click at [437, 380] on button "Continuar" at bounding box center [486, 384] width 180 height 19
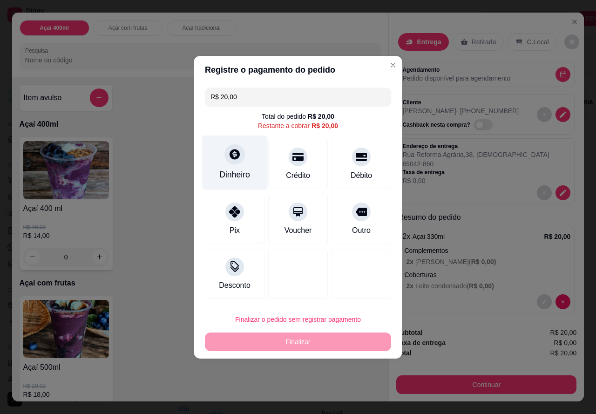
click at [225, 171] on div "Dinheiro" at bounding box center [234, 175] width 31 height 12
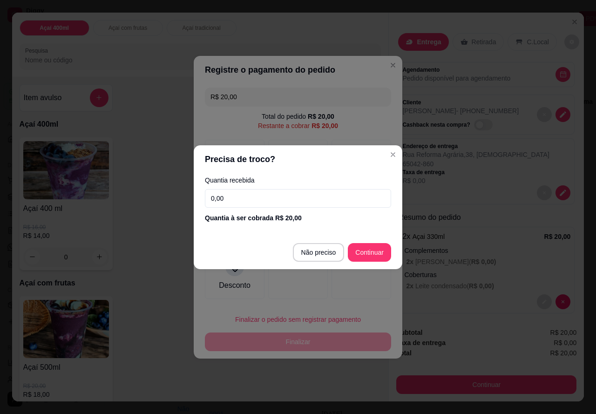
click at [248, 202] on input "0,00" at bounding box center [298, 198] width 186 height 19
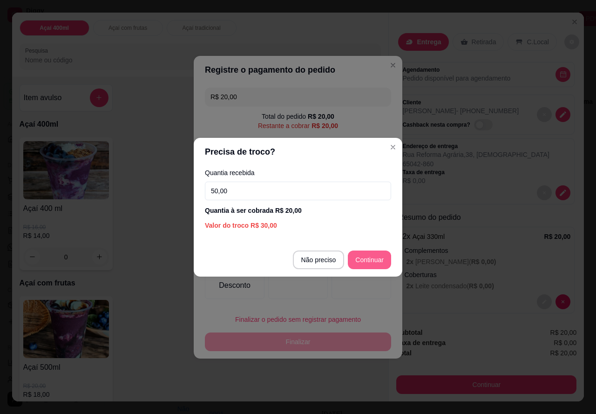
type input "50,00"
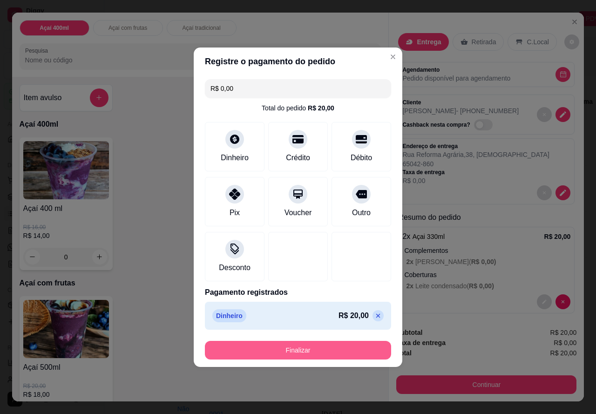
click at [312, 351] on button "Finalizar" at bounding box center [298, 350] width 186 height 19
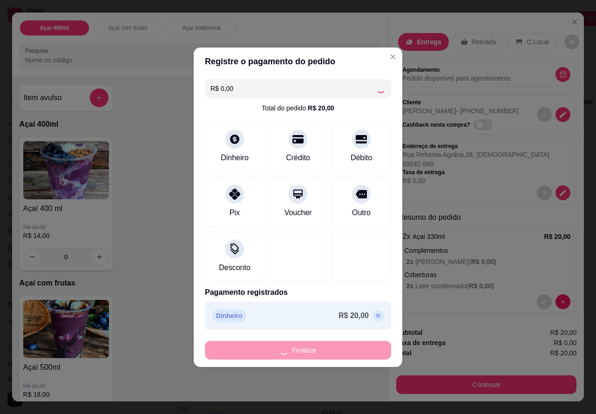
type input "-R$ 20,00"
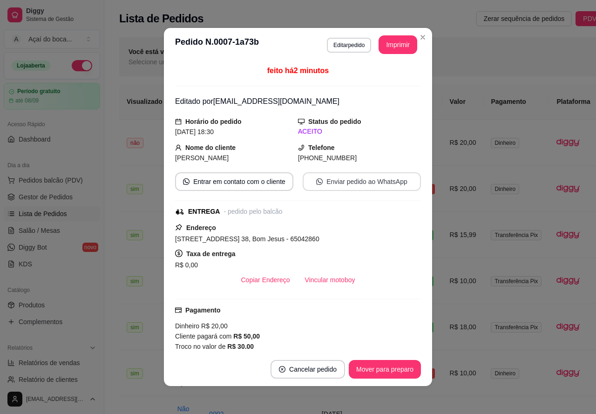
click at [359, 181] on button "Enviar pedido ao WhatsApp" at bounding box center [362, 181] width 118 height 19
click at [389, 44] on button "Imprimir" at bounding box center [398, 44] width 39 height 19
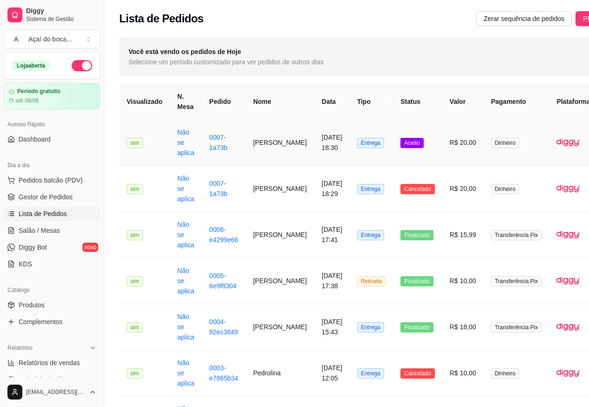
click at [400, 142] on span "Aceito" at bounding box center [411, 143] width 23 height 10
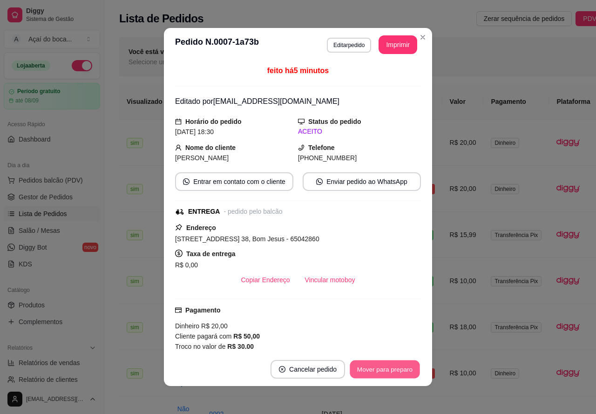
click at [407, 369] on button "Mover para preparo" at bounding box center [385, 369] width 70 height 18
click at [387, 366] on button "Mover para entrega" at bounding box center [385, 369] width 72 height 19
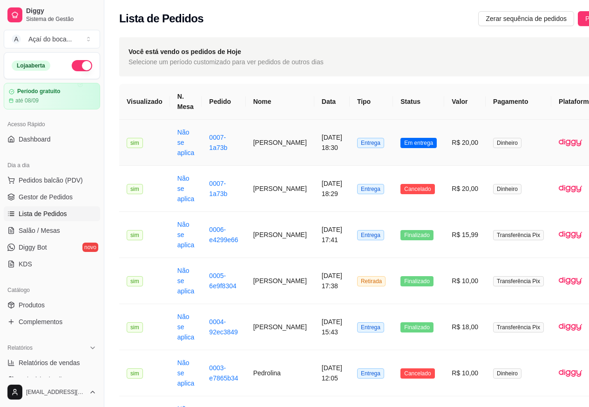
click at [167, 136] on td "sim" at bounding box center [144, 143] width 51 height 46
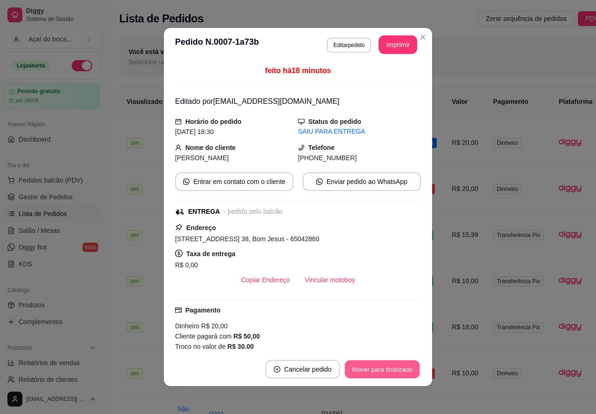
click at [371, 372] on button "Mover para finalizado" at bounding box center [382, 369] width 75 height 18
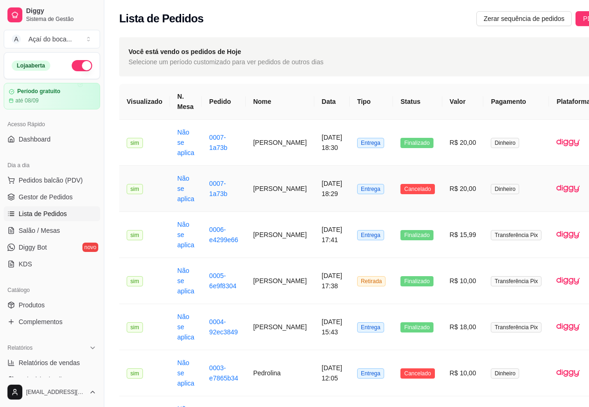
click at [403, 184] on span "Cancelado" at bounding box center [417, 189] width 34 height 10
click at [400, 373] on span "Cancelado" at bounding box center [417, 373] width 34 height 10
click at [76, 194] on link "Gestor de Pedidos" at bounding box center [52, 197] width 96 height 15
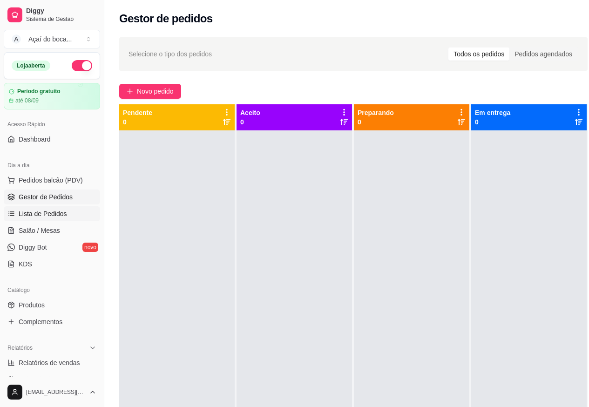
click at [42, 209] on span "Lista de Pedidos" at bounding box center [43, 213] width 48 height 9
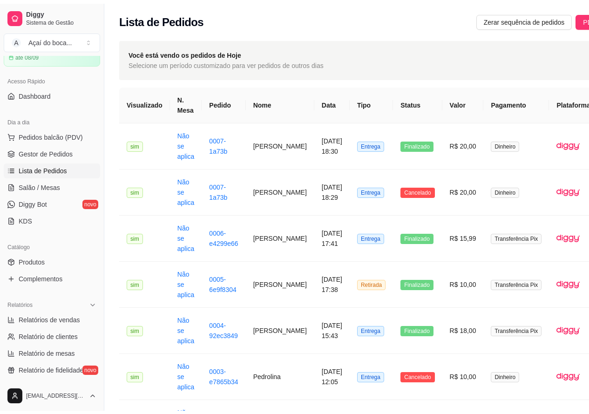
scroll to position [93, 0]
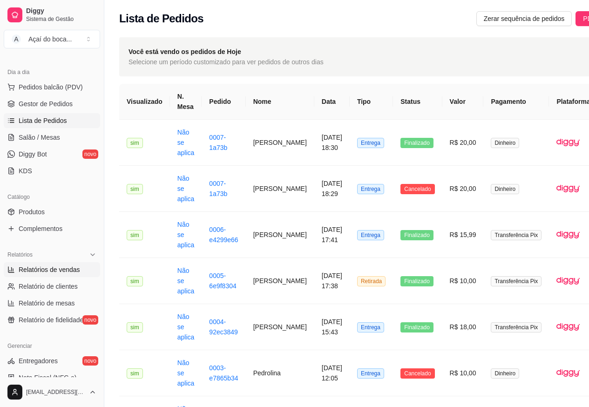
click at [55, 273] on span "Relatórios de vendas" at bounding box center [49, 269] width 61 height 9
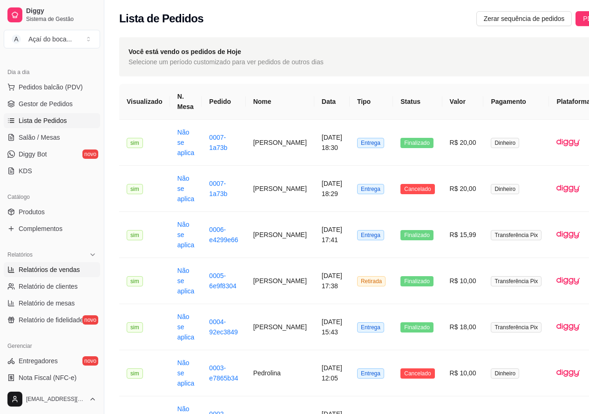
select select "ALL"
select select "0"
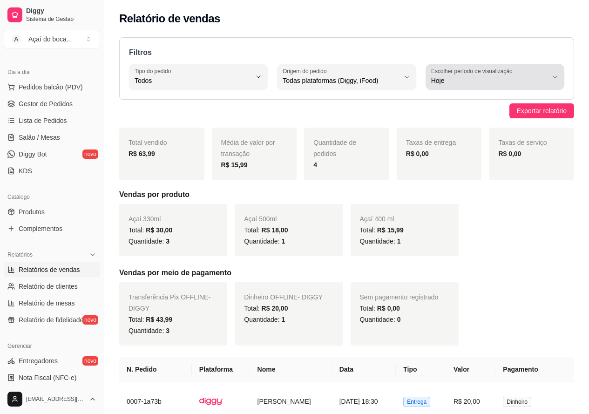
click at [448, 87] on button "Escolher período de visualização Hoje" at bounding box center [495, 77] width 139 height 26
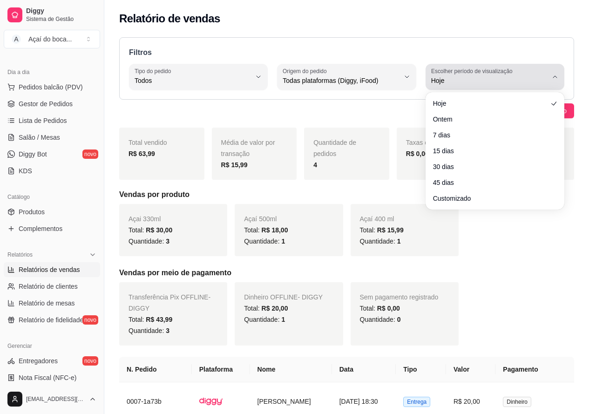
click at [451, 83] on span "Hoje" at bounding box center [489, 80] width 116 height 9
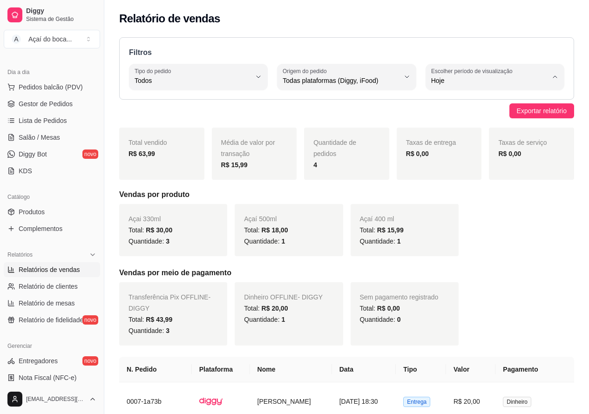
click at [496, 26] on div "Relatório de vendas" at bounding box center [346, 16] width 485 height 32
click at [524, 110] on span "Exportar relatório" at bounding box center [542, 111] width 50 height 10
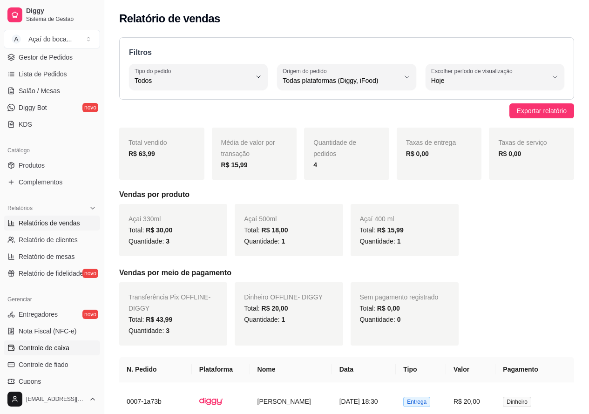
click at [57, 350] on span "Controle de caixa" at bounding box center [44, 347] width 51 height 9
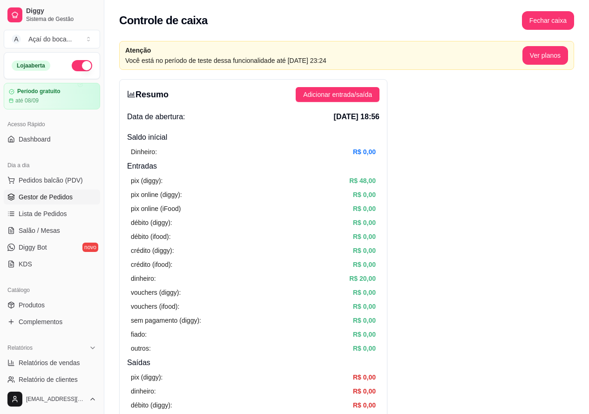
click at [51, 197] on span "Gestor de Pedidos" at bounding box center [46, 196] width 54 height 9
